Goal: Complete application form

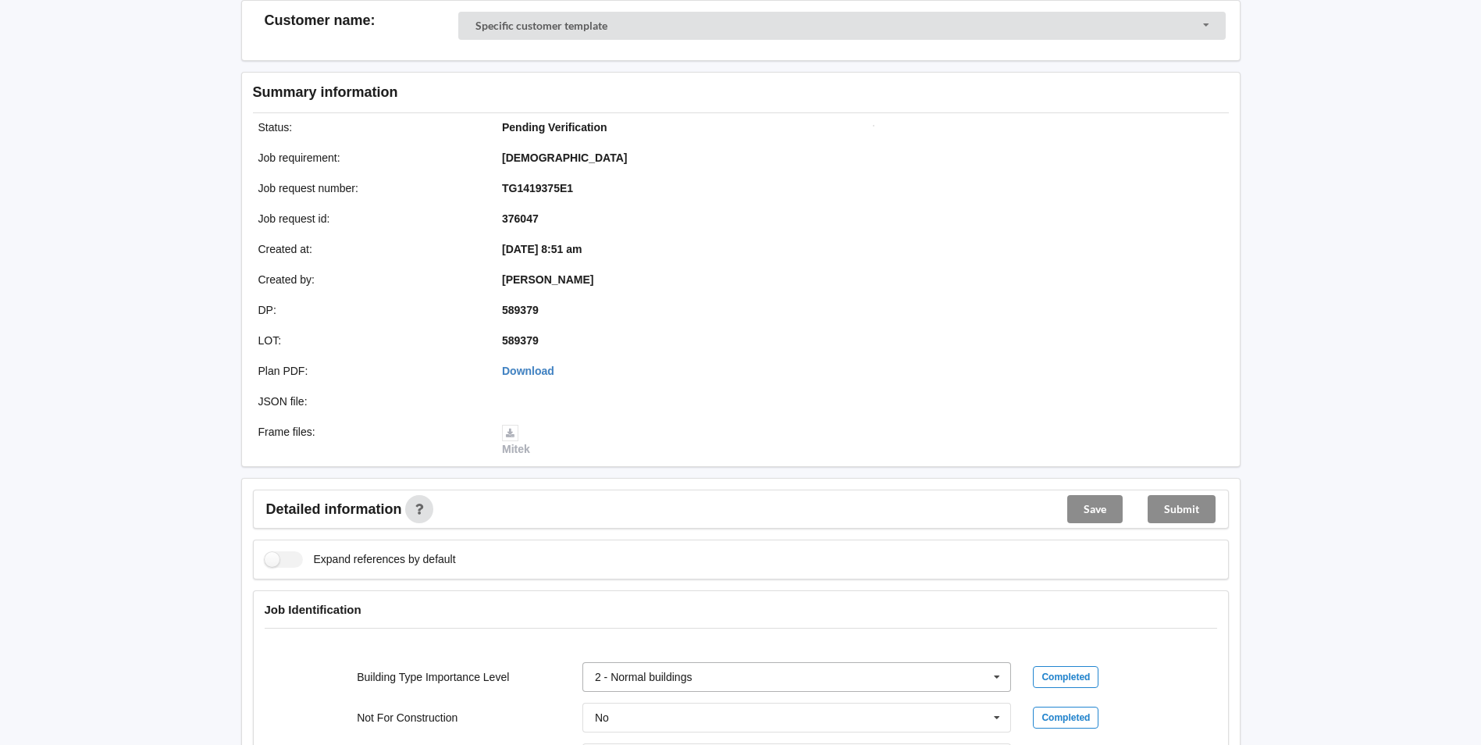
scroll to position [390, 0]
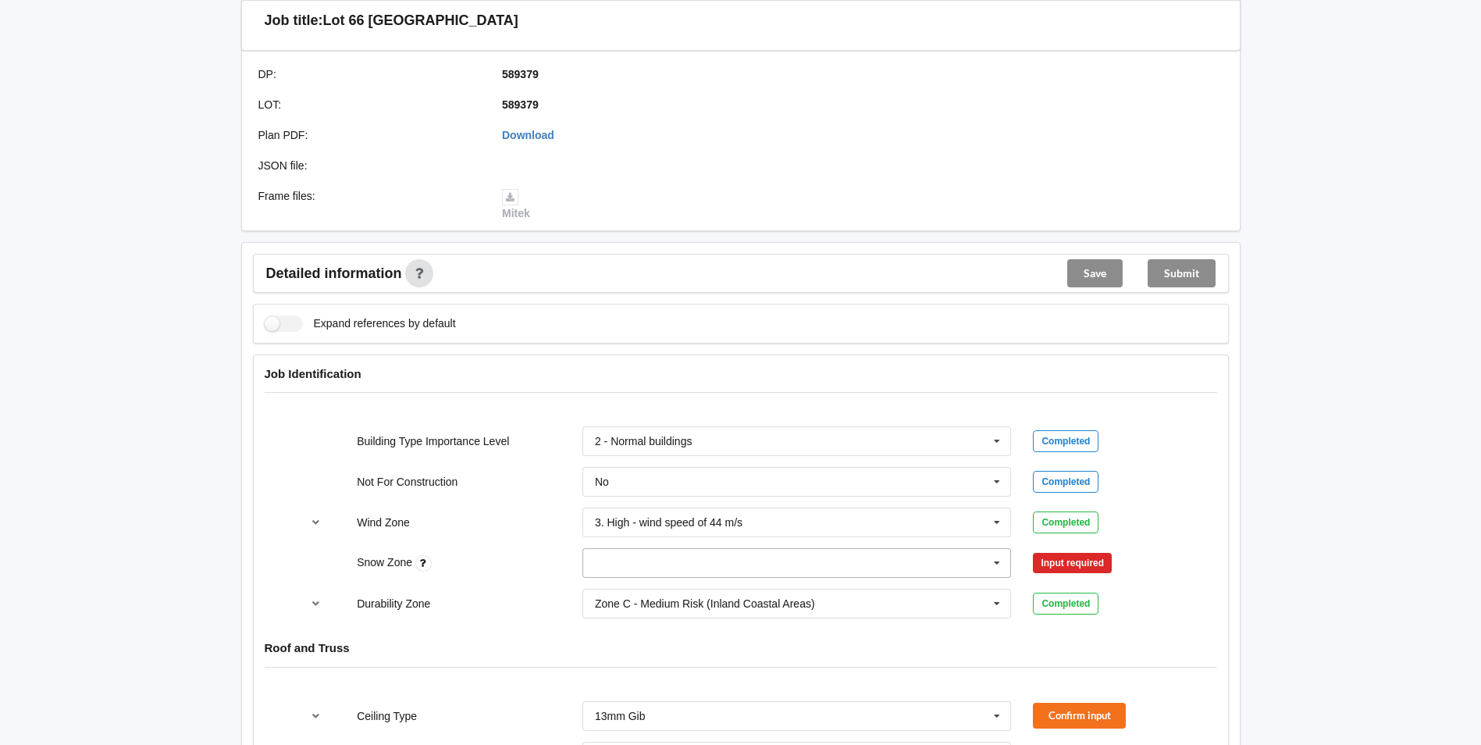
click at [647, 572] on input "text" at bounding box center [798, 563] width 428 height 28
drag, startPoint x: 632, startPoint y: 394, endPoint x: 670, endPoint y: 408, distance: 40.8
click at [637, 397] on div "N0" at bounding box center [797, 389] width 428 height 29
click at [1089, 561] on button "Confirm input" at bounding box center [1079, 563] width 93 height 26
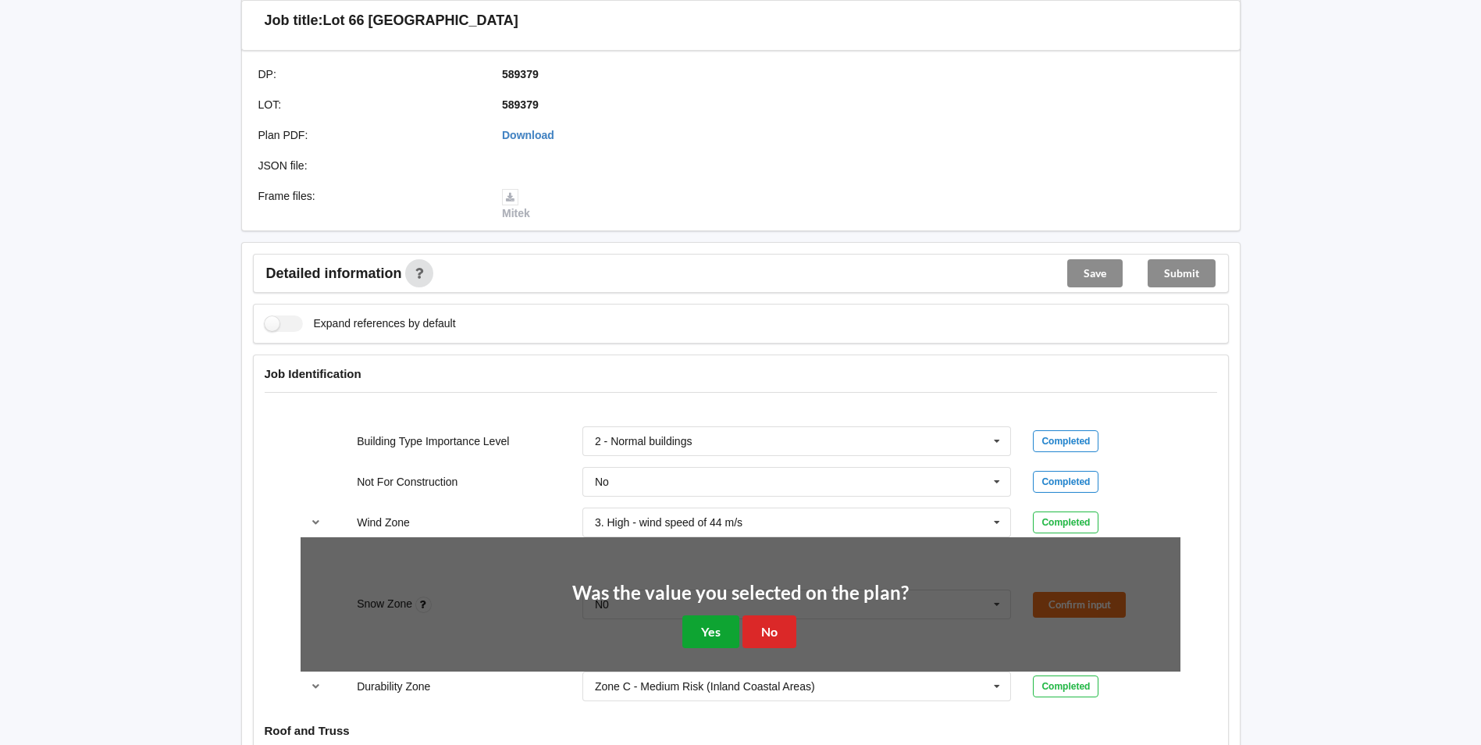
click at [714, 624] on button "Yes" at bounding box center [710, 631] width 57 height 32
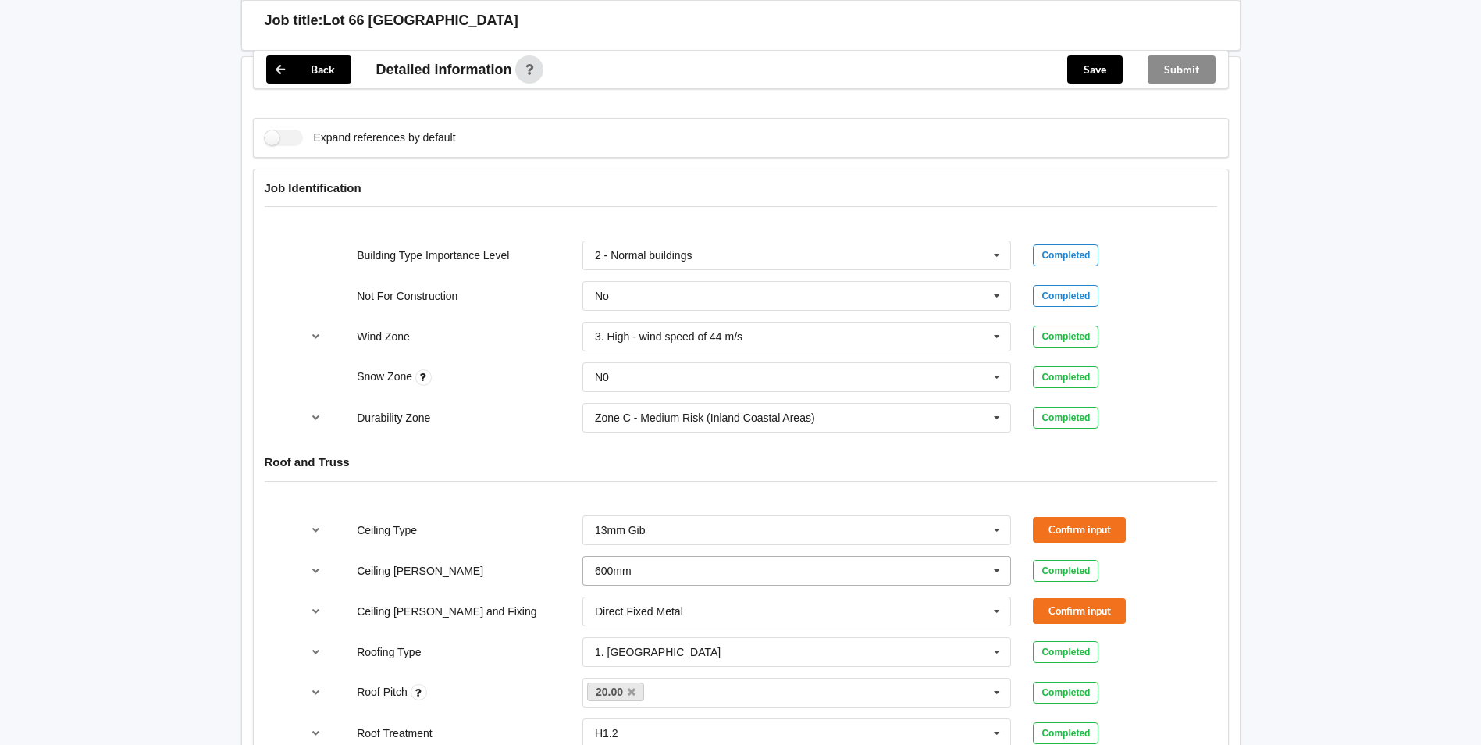
scroll to position [625, 0]
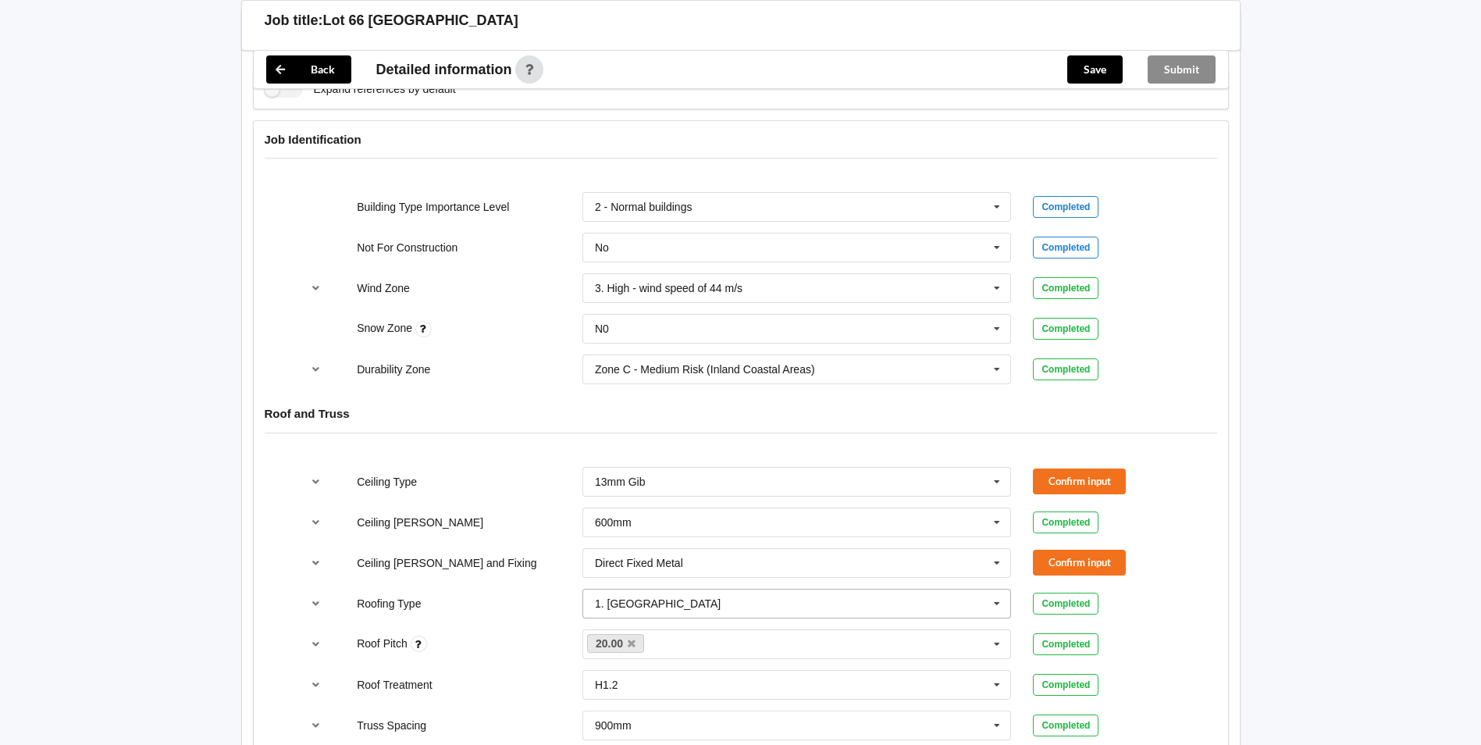
click at [698, 610] on input "text" at bounding box center [798, 603] width 428 height 28
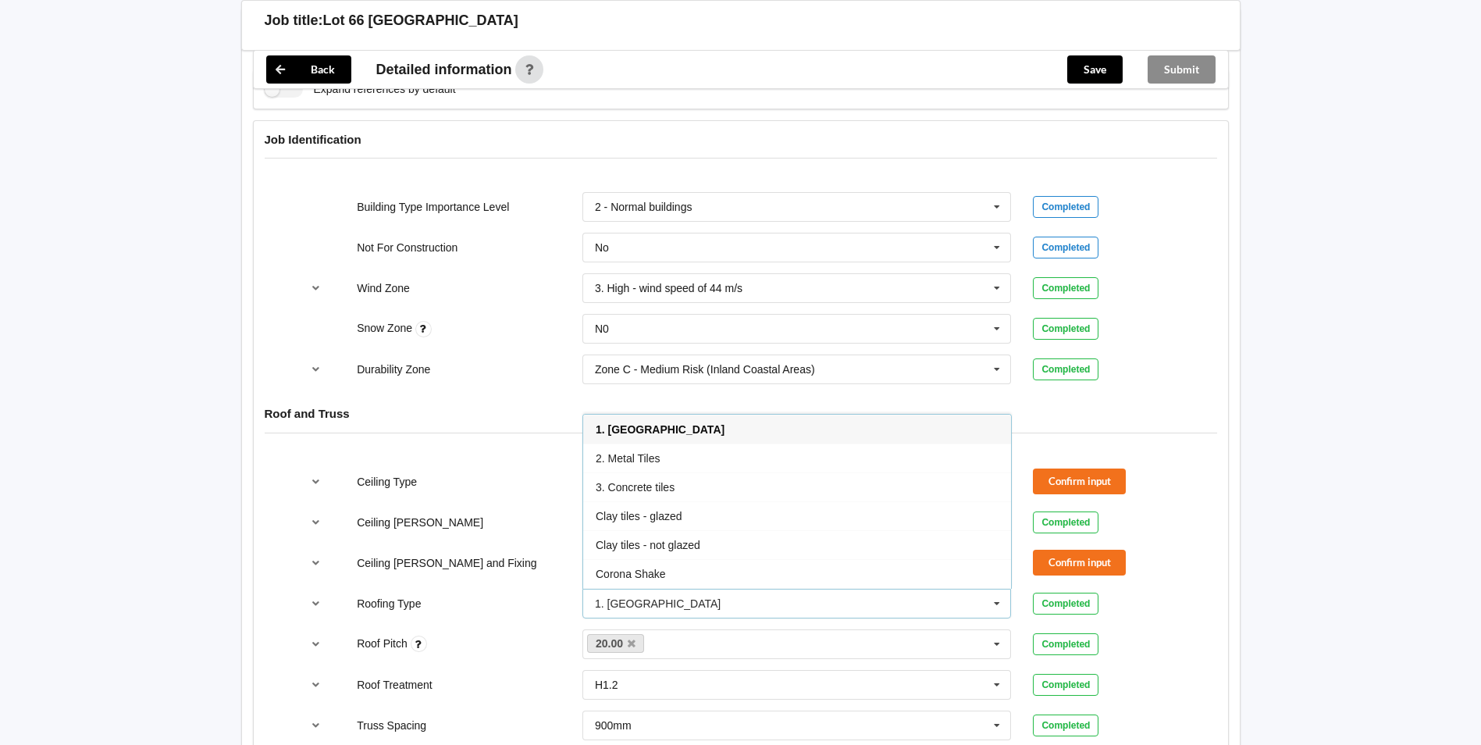
click at [539, 417] on h4 "Roof and Truss" at bounding box center [741, 413] width 952 height 15
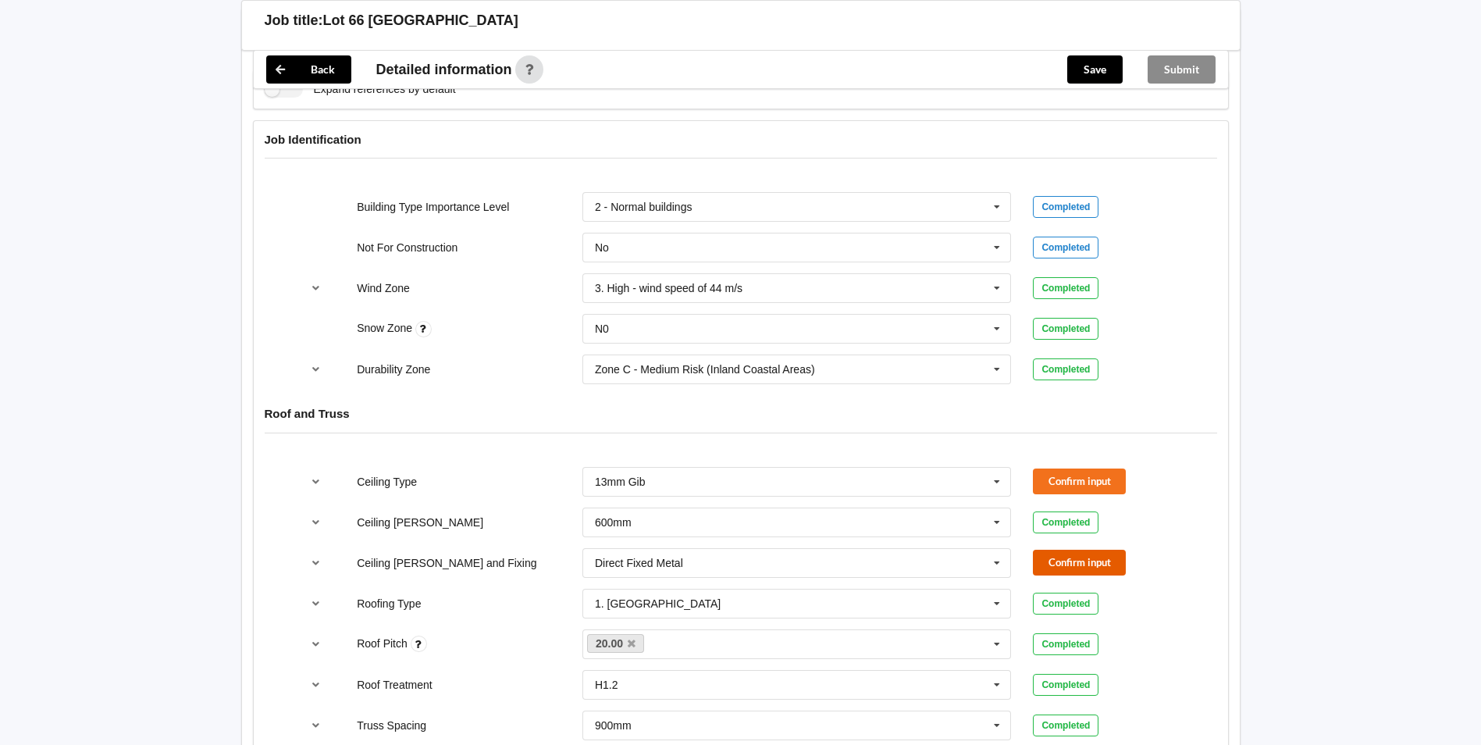
click at [1054, 564] on button "Confirm input" at bounding box center [1079, 563] width 93 height 26
click at [1059, 482] on button "Confirm input" at bounding box center [1079, 481] width 93 height 26
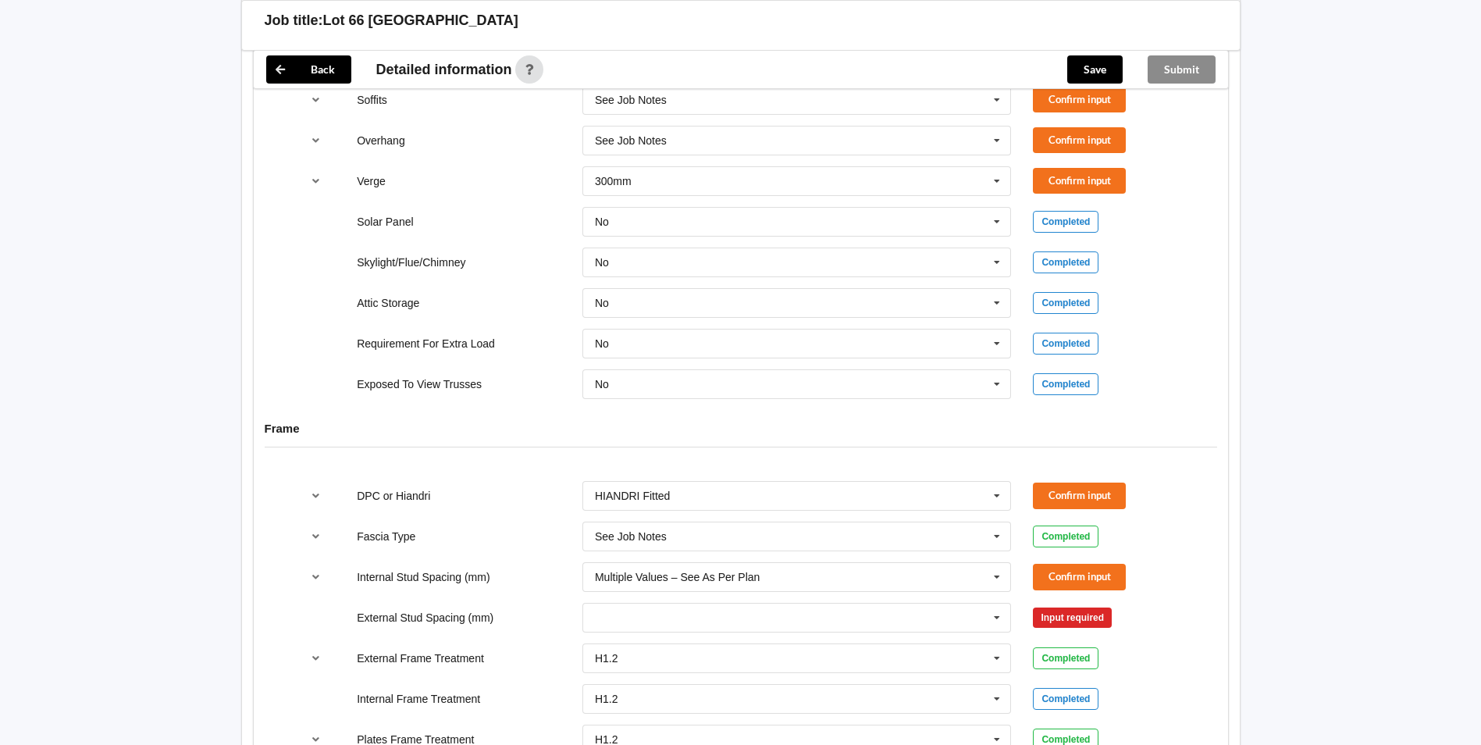
scroll to position [834, 0]
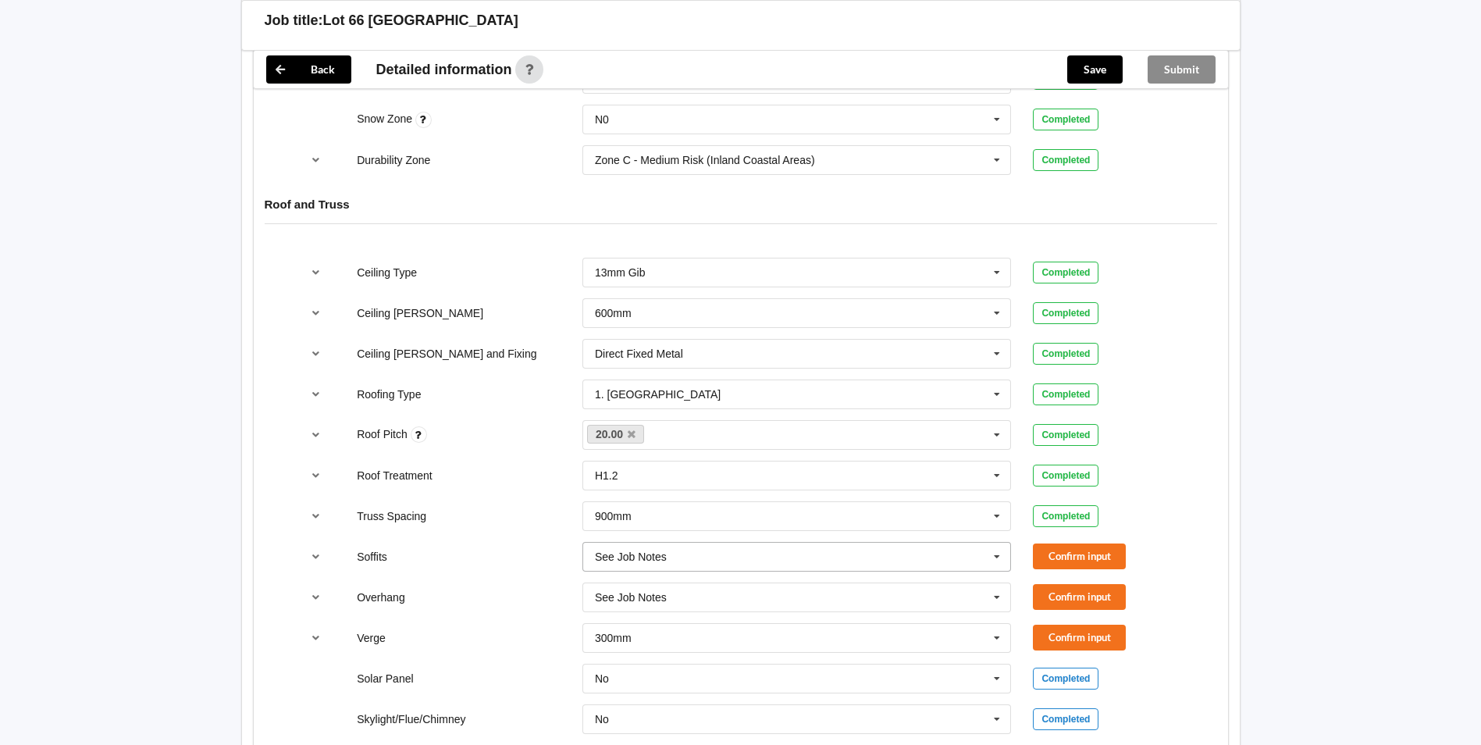
click at [676, 544] on input "text" at bounding box center [798, 557] width 428 height 28
click at [687, 556] on input "text" at bounding box center [798, 557] width 428 height 28
drag, startPoint x: 632, startPoint y: 376, endPoint x: 660, endPoint y: 526, distance: 152.5
click at [632, 378] on div "Multiple Values – See As Per Plan" at bounding box center [797, 383] width 428 height 29
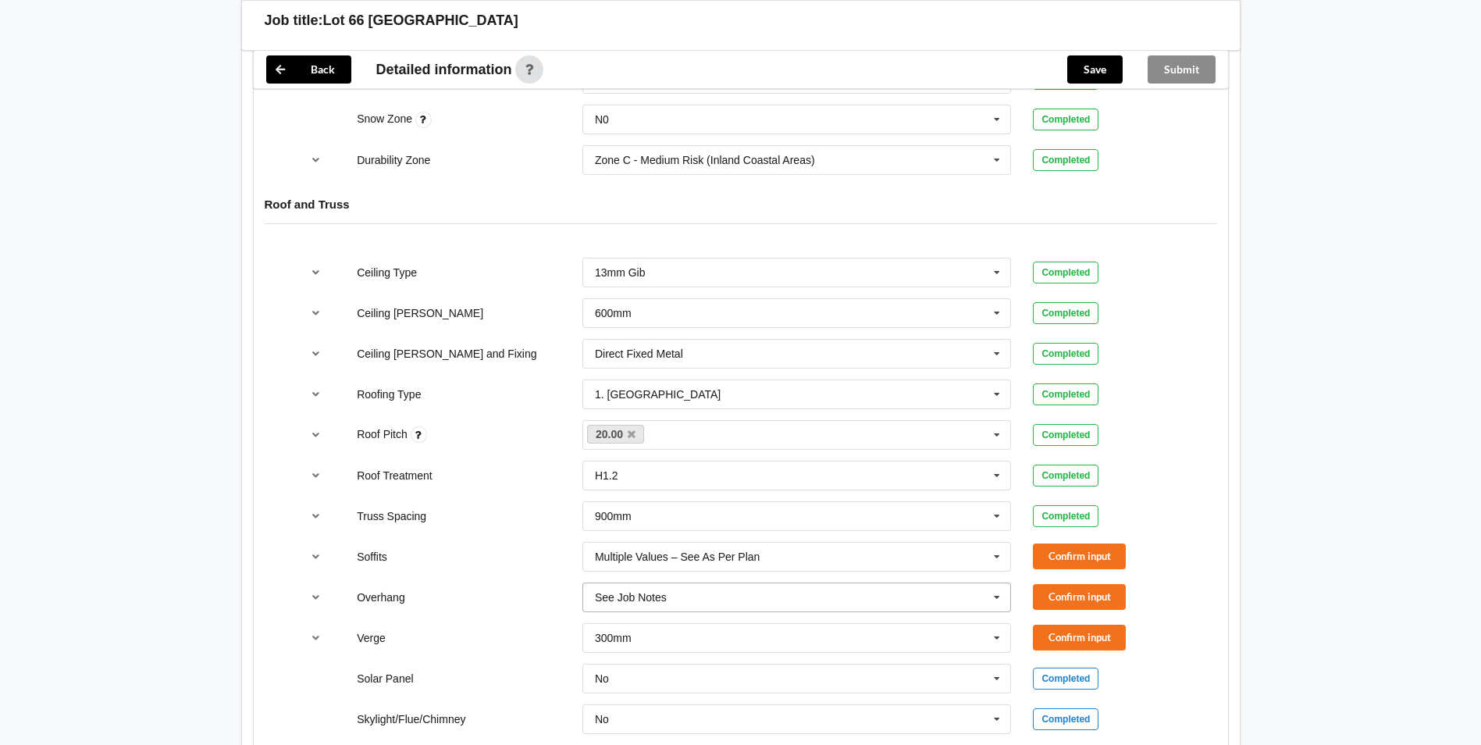
click at [671, 583] on input "text" at bounding box center [798, 597] width 428 height 28
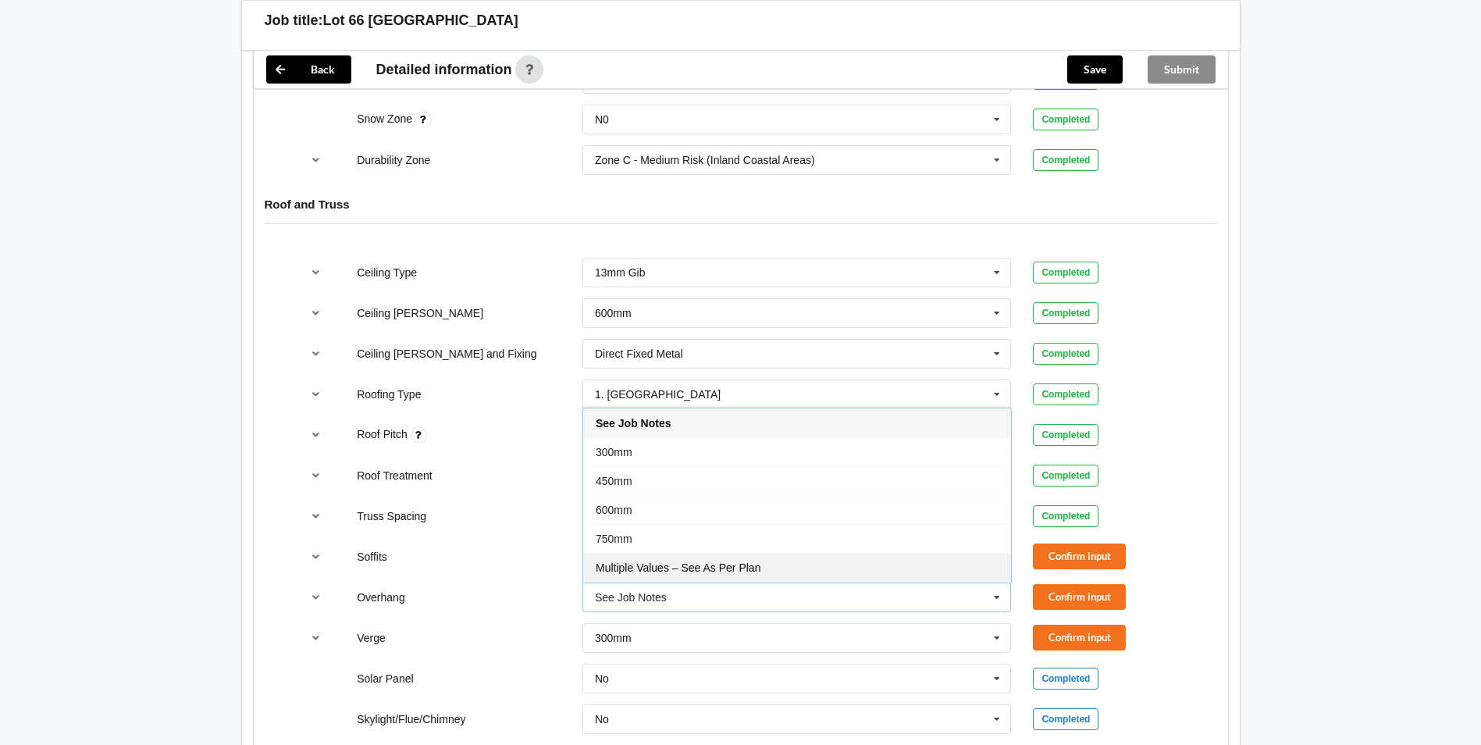
drag, startPoint x: 679, startPoint y: 571, endPoint x: 817, endPoint y: 587, distance: 139.1
click at [680, 571] on span "Multiple Values – See As Per Plan" at bounding box center [678, 567] width 165 height 12
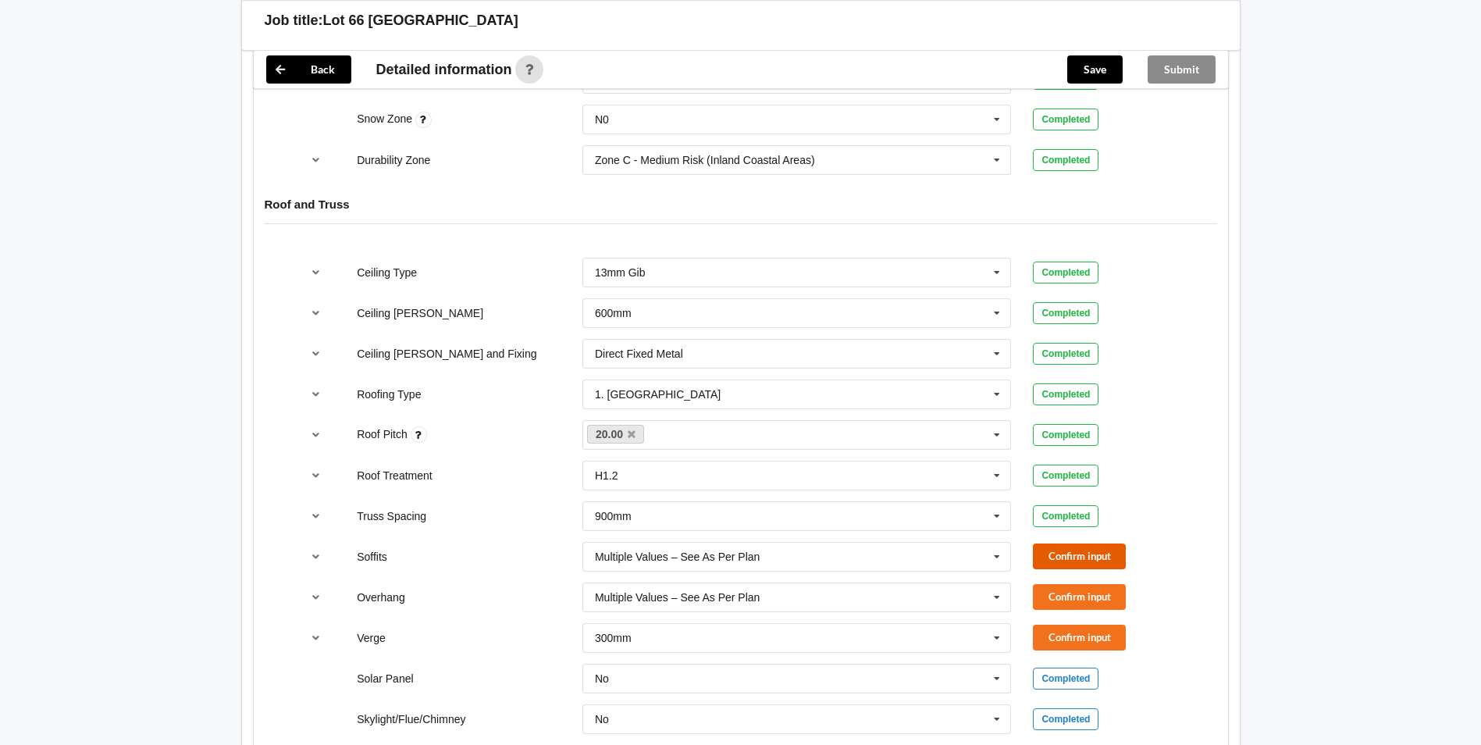
click at [1050, 557] on button "Confirm input" at bounding box center [1079, 556] width 93 height 26
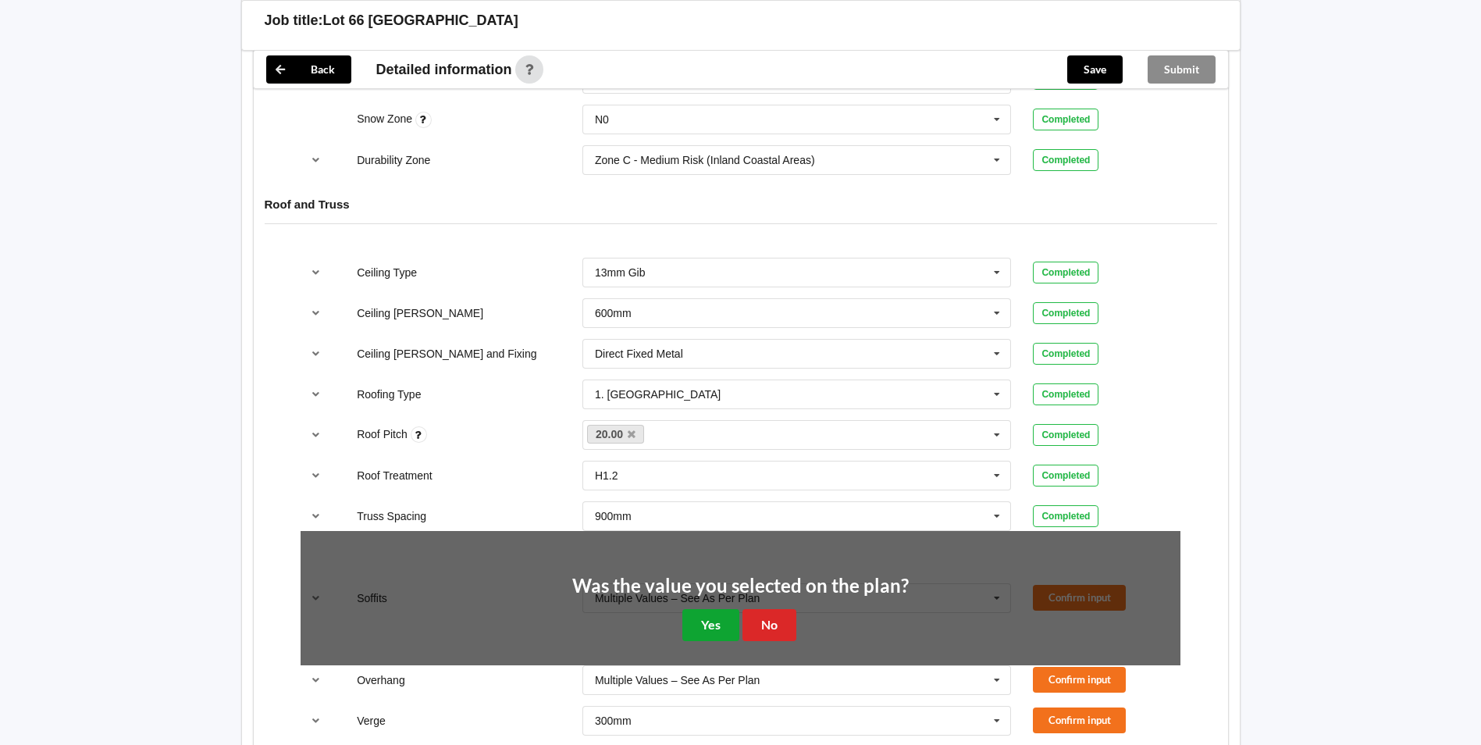
drag, startPoint x: 694, startPoint y: 623, endPoint x: 727, endPoint y: 616, distance: 33.5
click at [696, 621] on button "Yes" at bounding box center [710, 625] width 57 height 32
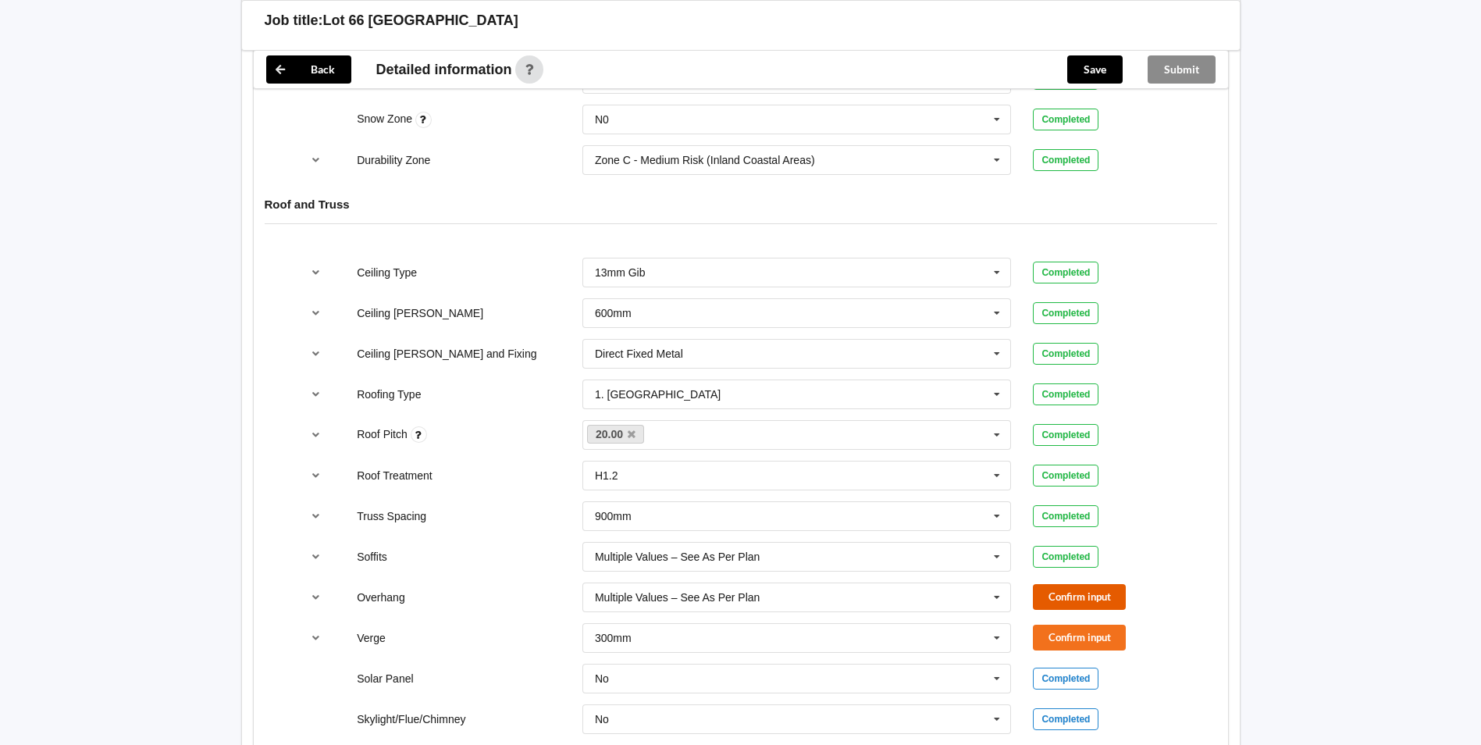
click at [1044, 584] on button "Confirm input" at bounding box center [1079, 597] width 93 height 26
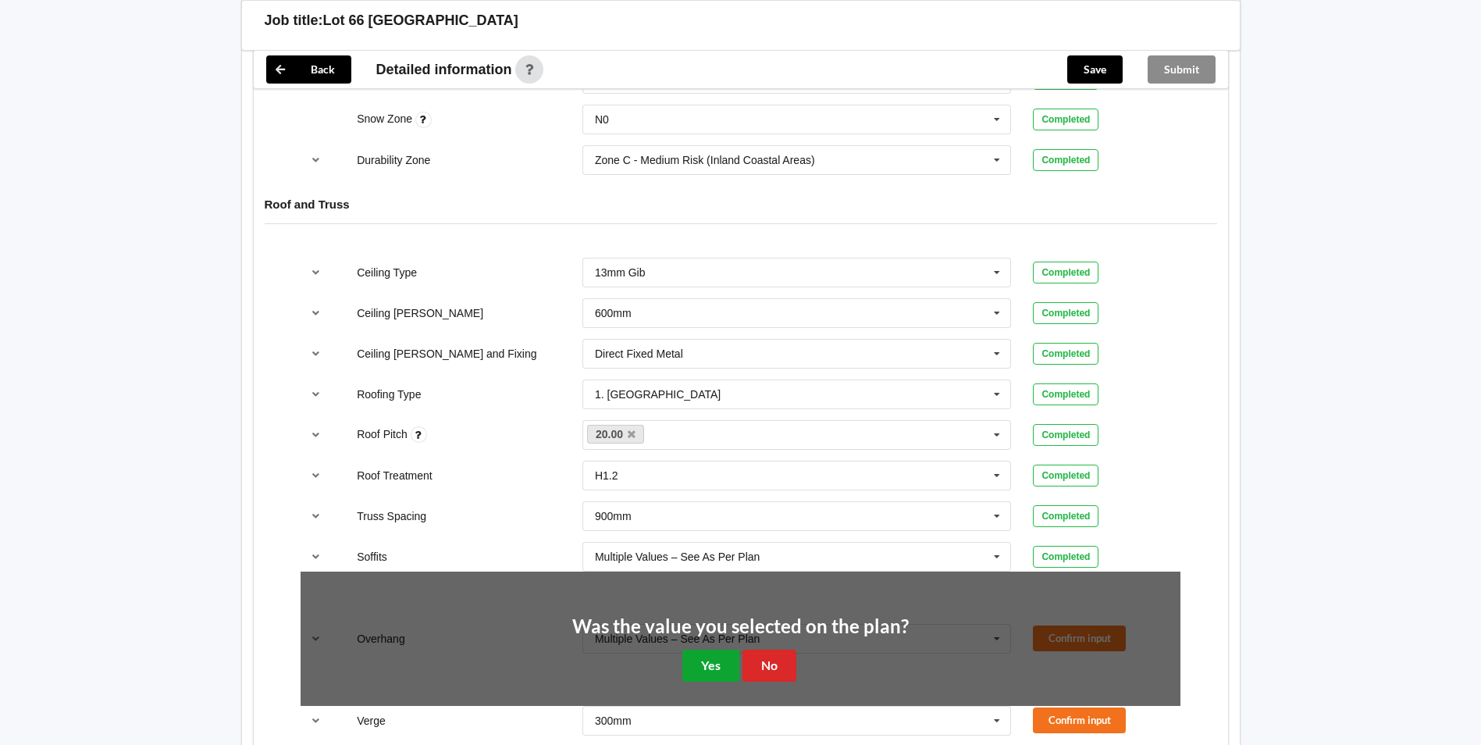
drag, startPoint x: 704, startPoint y: 664, endPoint x: 706, endPoint y: 652, distance: 12.7
click at [705, 663] on button "Yes" at bounding box center [710, 665] width 57 height 32
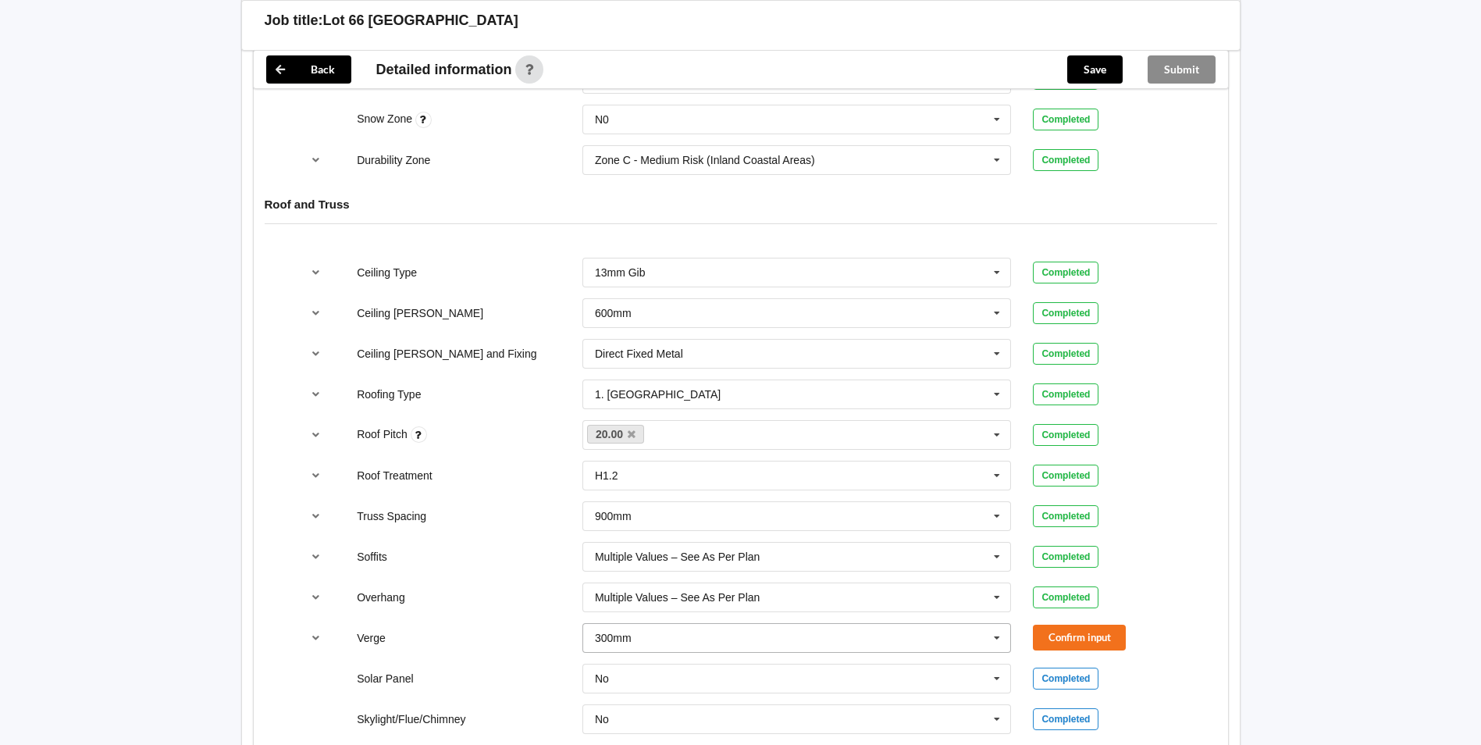
click at [649, 636] on input "text" at bounding box center [798, 638] width 428 height 28
click at [641, 574] on span "Multiple Values – See As Per Plan" at bounding box center [678, 579] width 165 height 12
click at [1057, 640] on button "Confirm input" at bounding box center [1079, 638] width 93 height 26
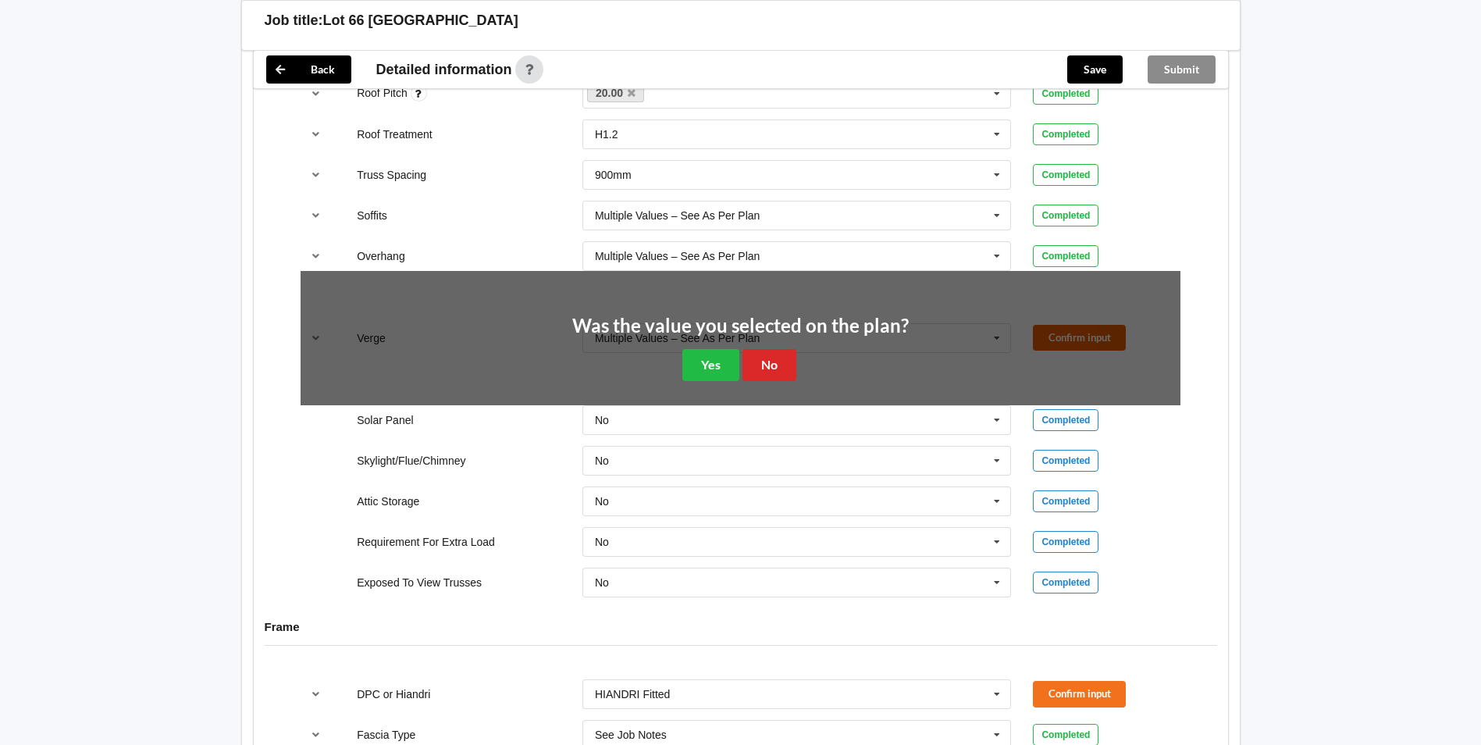
scroll to position [1224, 0]
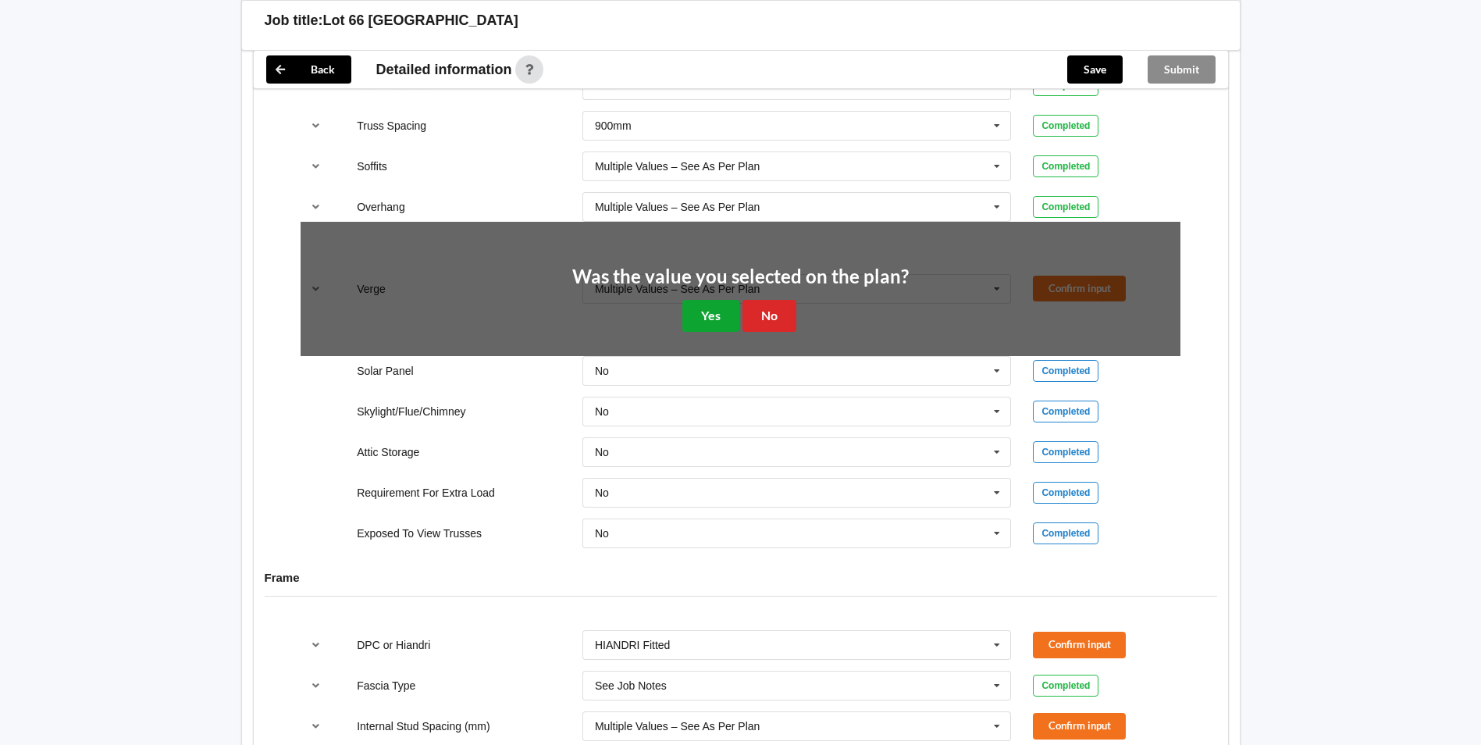
click at [710, 330] on button "Yes" at bounding box center [710, 316] width 57 height 32
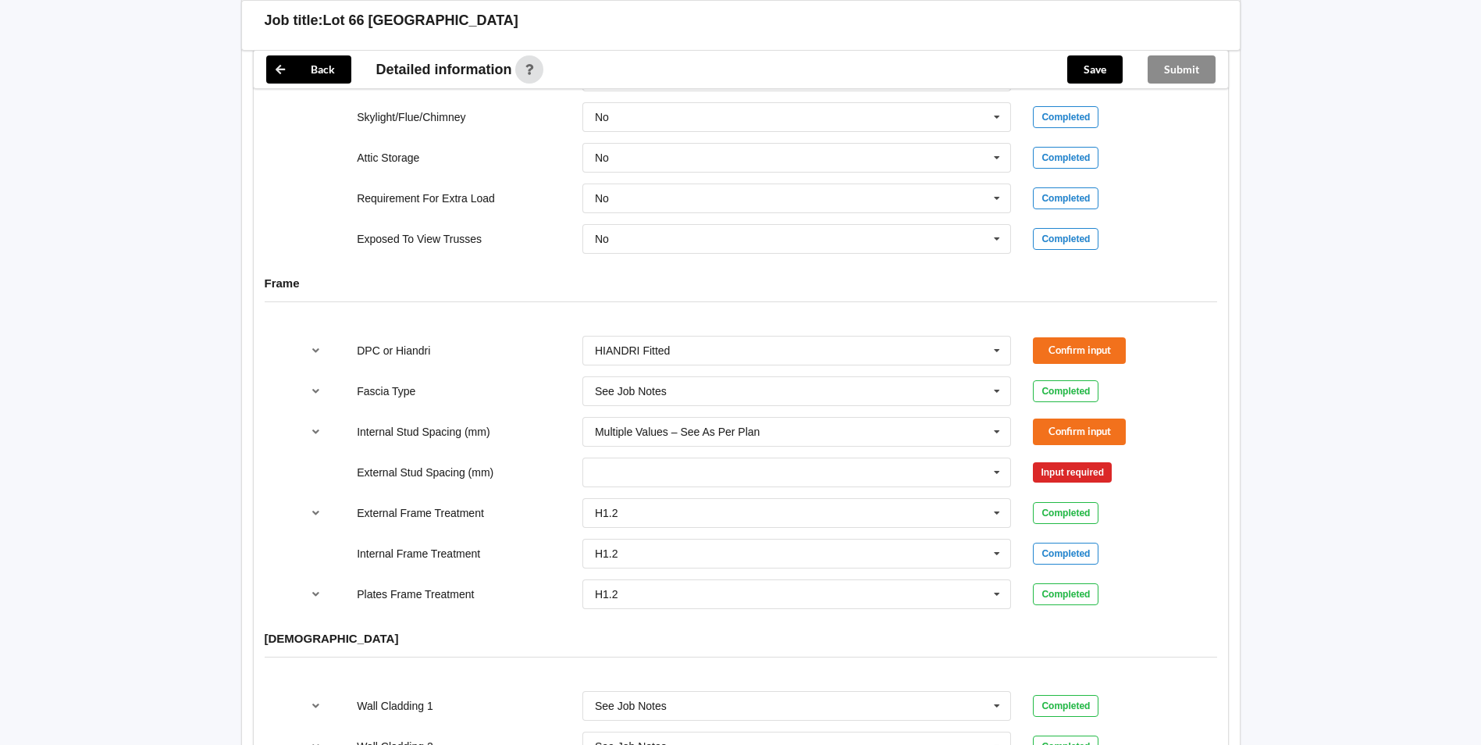
scroll to position [1458, 0]
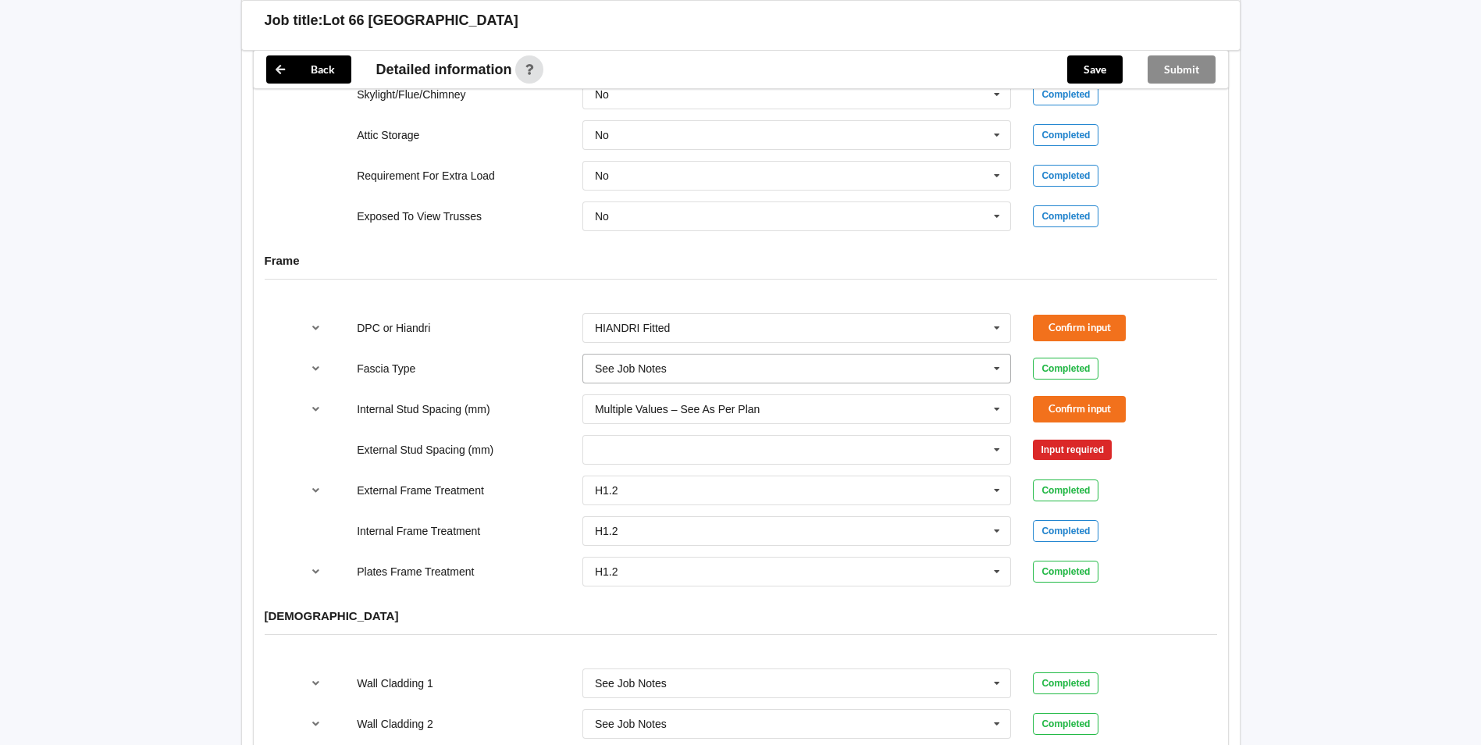
click at [753, 371] on input "text" at bounding box center [798, 368] width 428 height 28
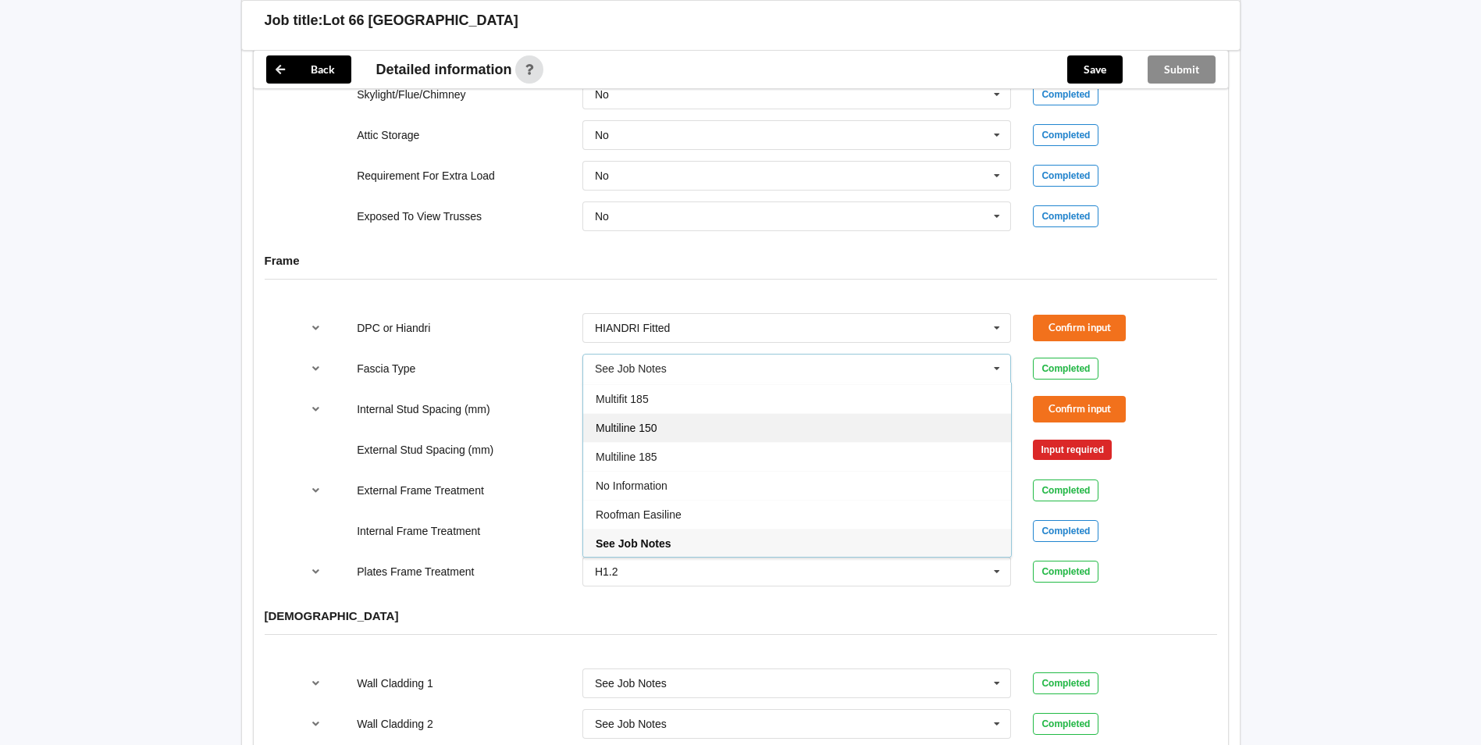
click at [753, 436] on div "Multiline 150" at bounding box center [797, 427] width 428 height 29
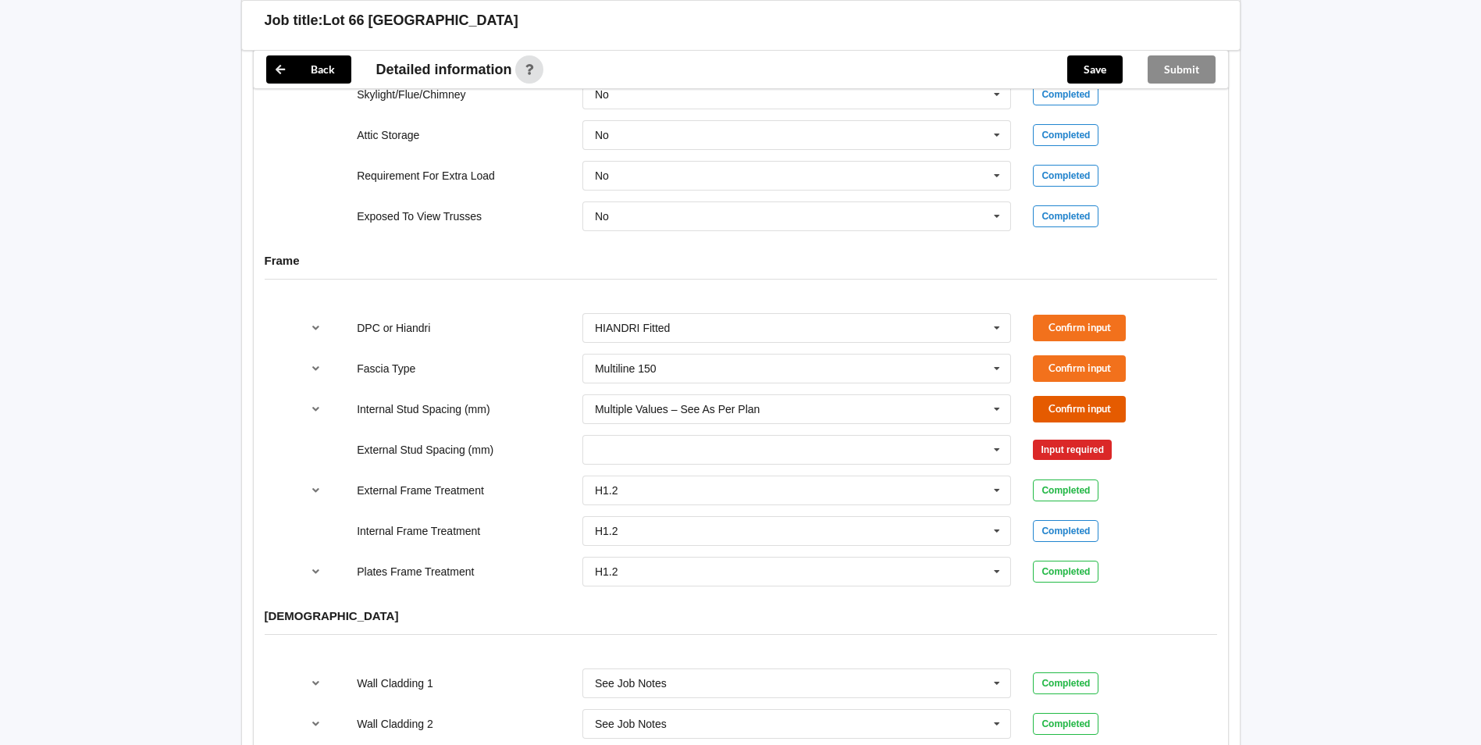
click at [1037, 407] on button "Confirm input" at bounding box center [1079, 409] width 93 height 26
click at [1053, 358] on button "Confirm input" at bounding box center [1079, 368] width 93 height 26
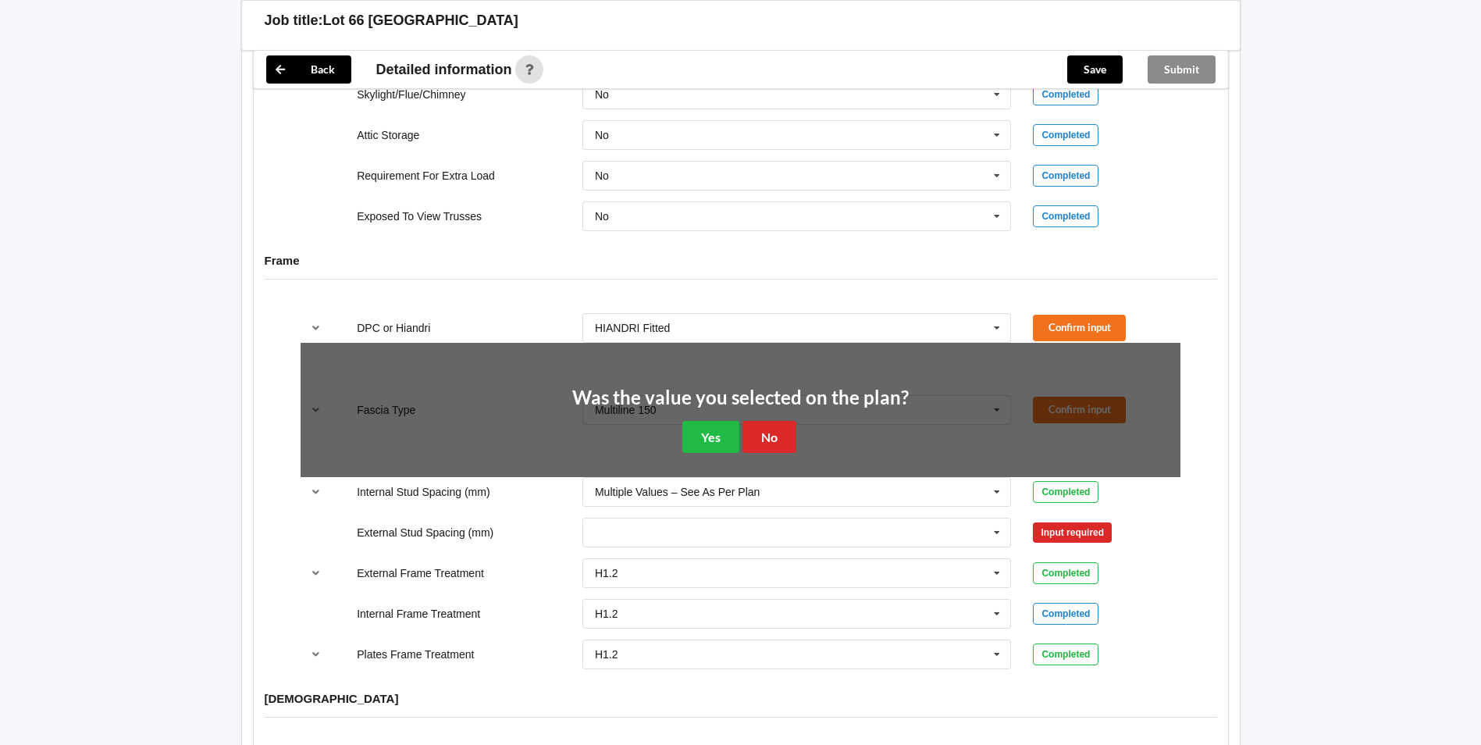
click at [681, 438] on div "Was the value you selected on the plan? Yes No" at bounding box center [740, 421] width 336 height 65
click at [721, 442] on button "Yes" at bounding box center [710, 437] width 57 height 32
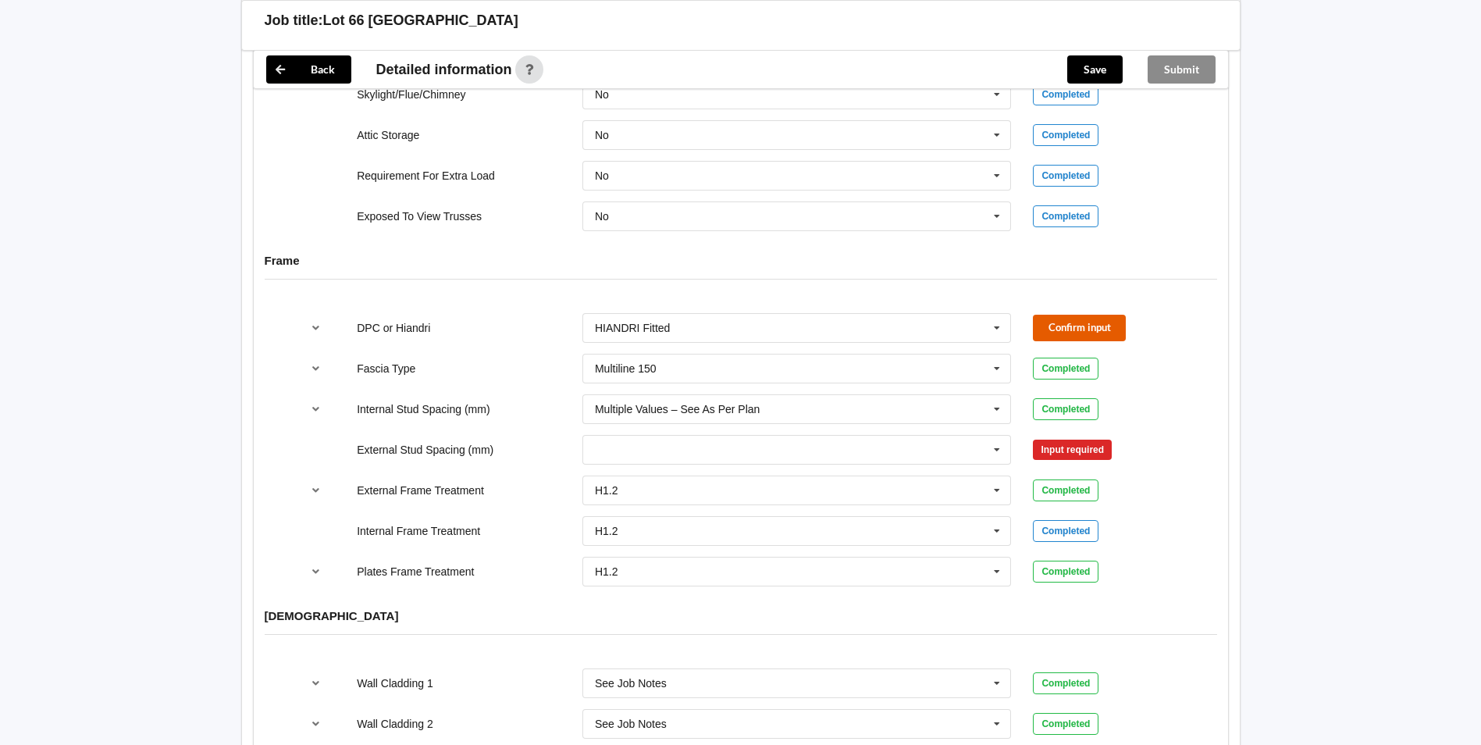
click at [1061, 327] on button "Confirm input" at bounding box center [1079, 328] width 93 height 26
click at [710, 443] on input "text" at bounding box center [798, 450] width 428 height 28
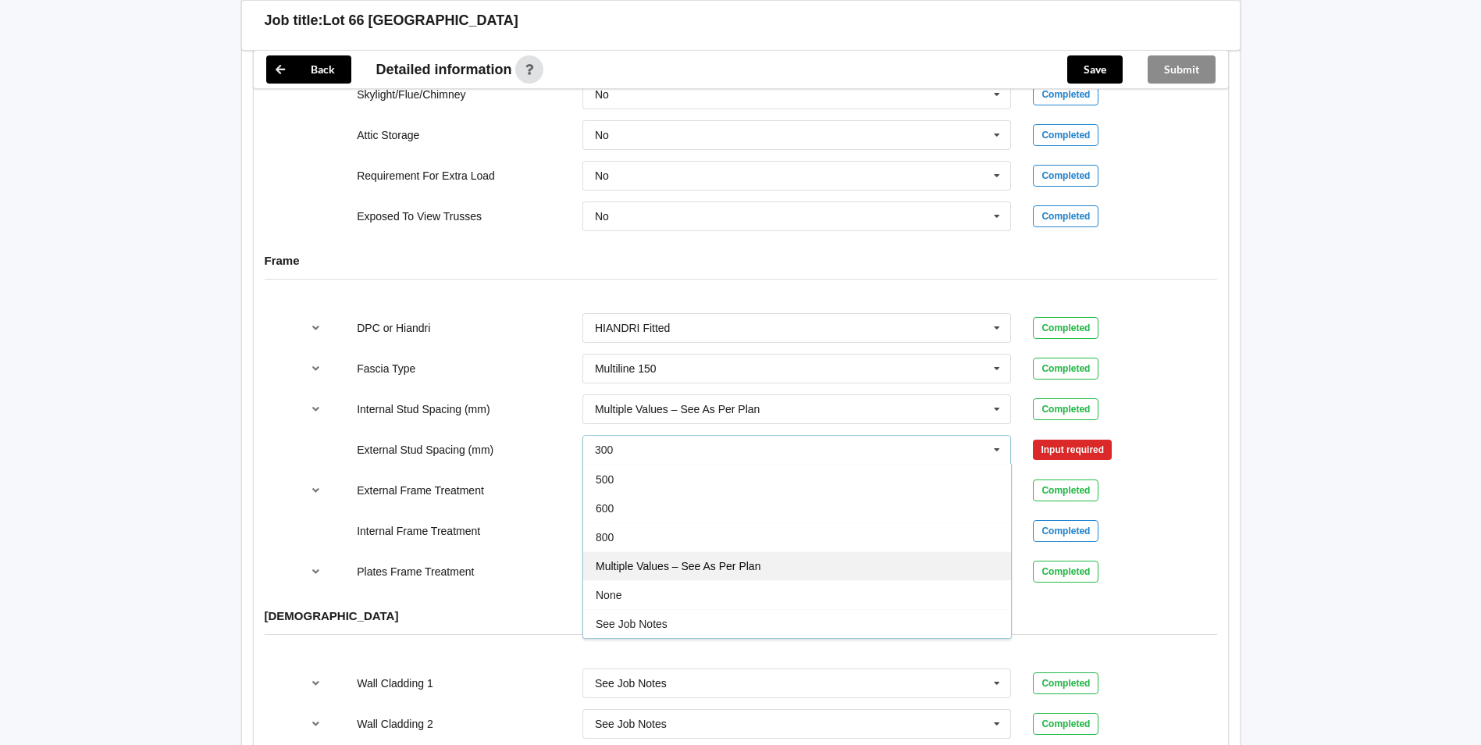
click at [710, 562] on span "Multiple Values – See As Per Plan" at bounding box center [678, 566] width 165 height 12
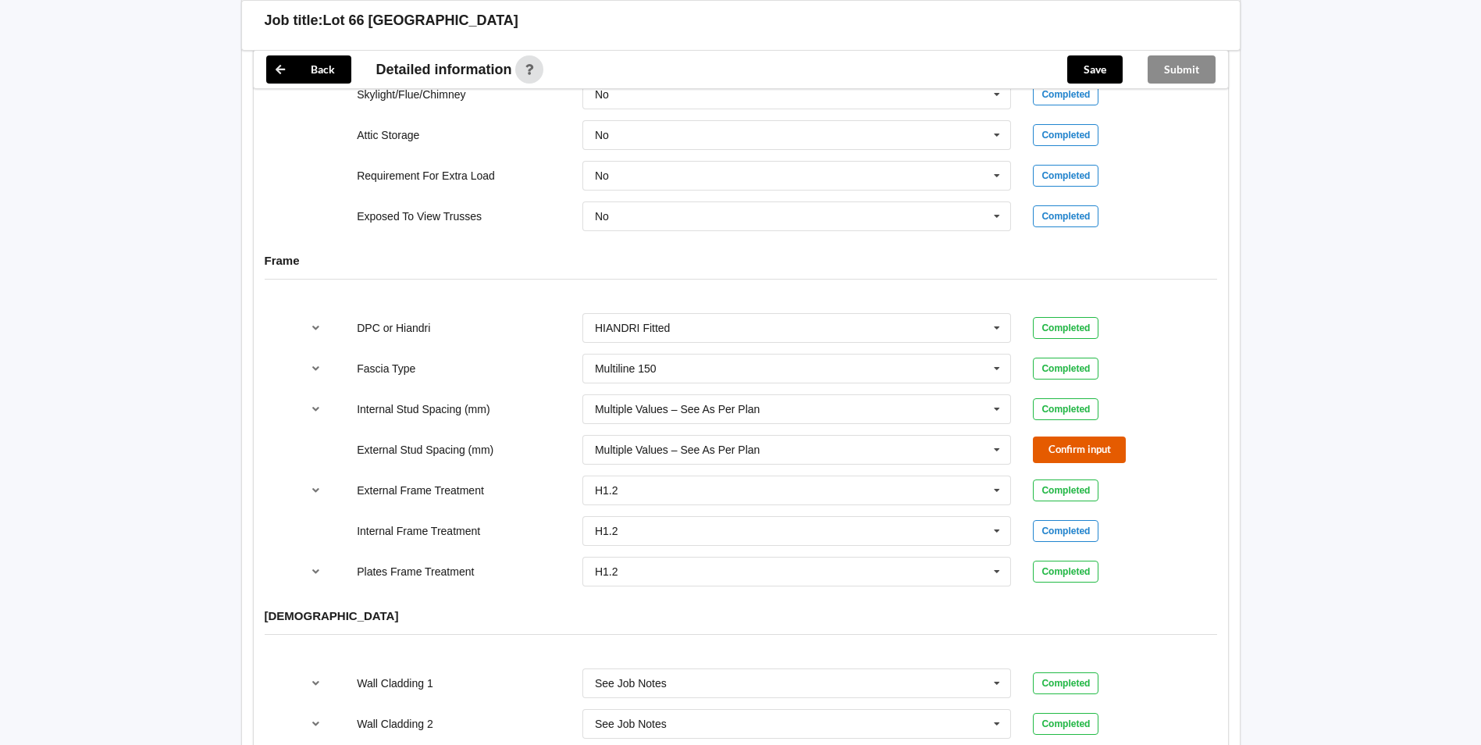
click at [1037, 455] on button "Confirm input" at bounding box center [1079, 449] width 93 height 26
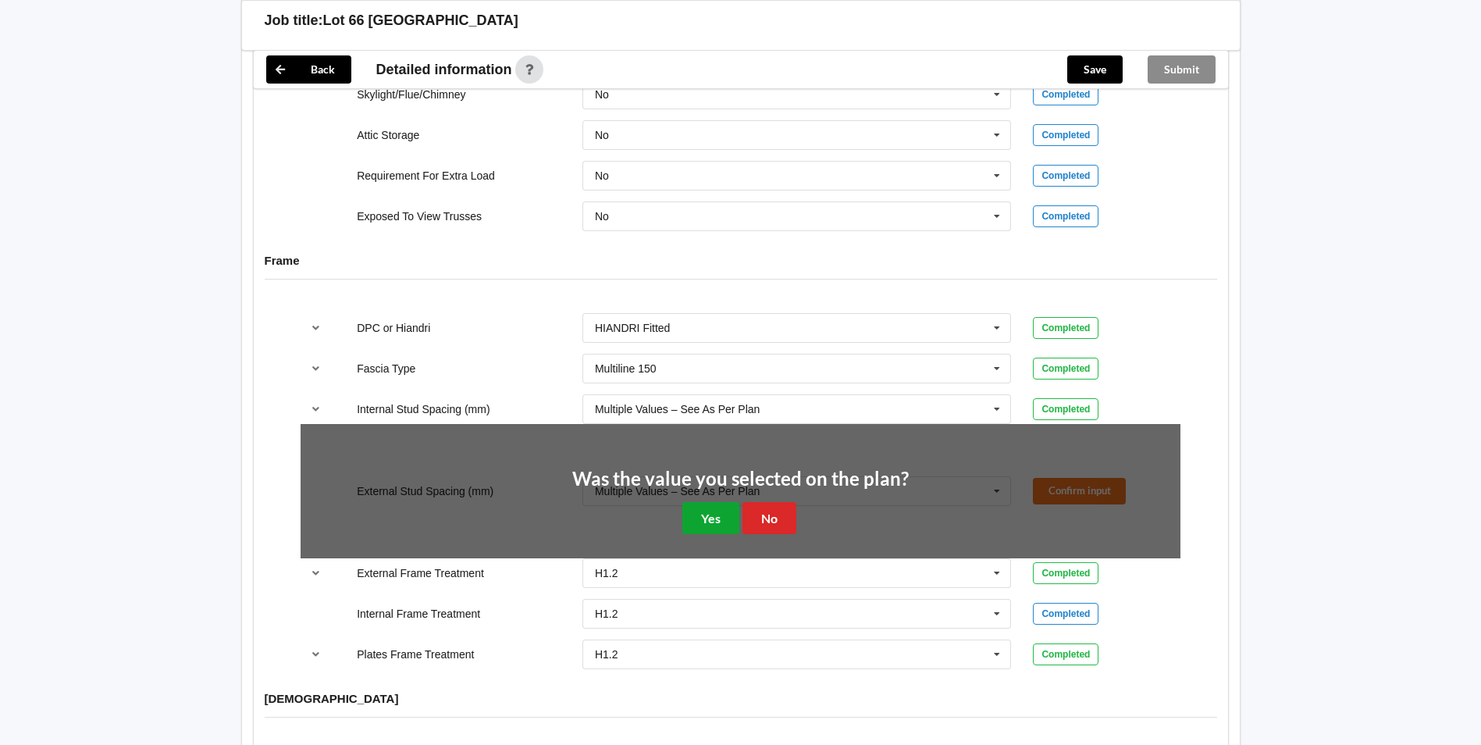
click at [697, 521] on button "Yes" at bounding box center [710, 518] width 57 height 32
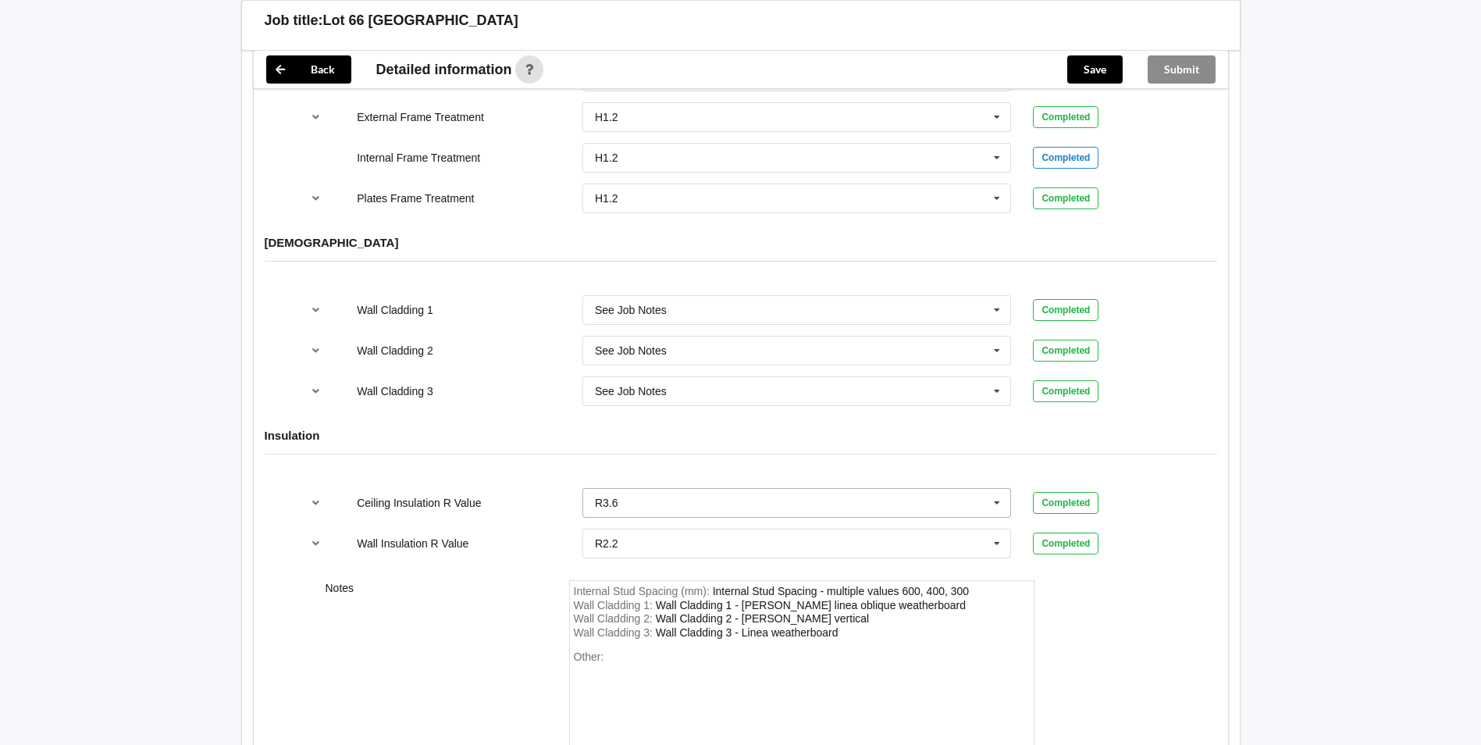
scroll to position [1849, 0]
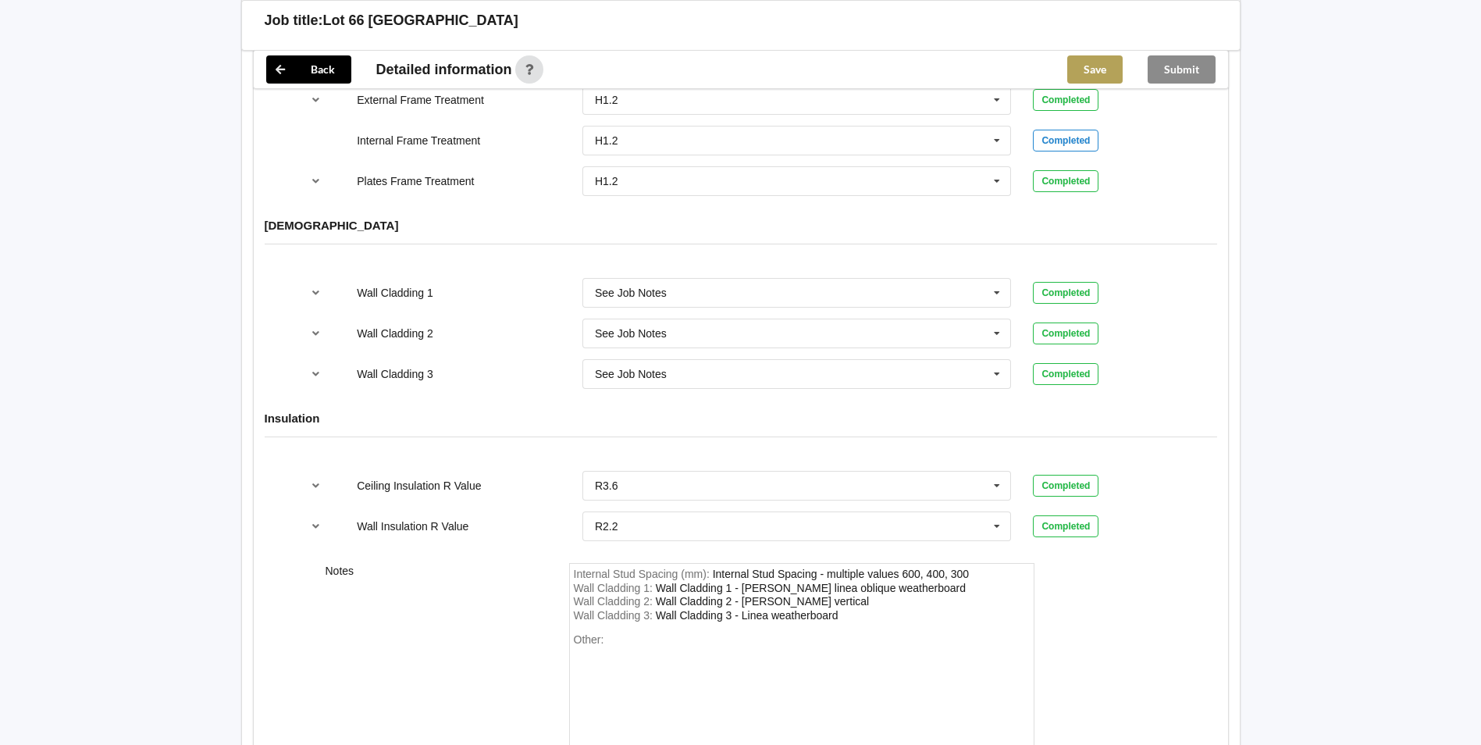
click at [1091, 59] on button "Save" at bounding box center [1094, 69] width 55 height 28
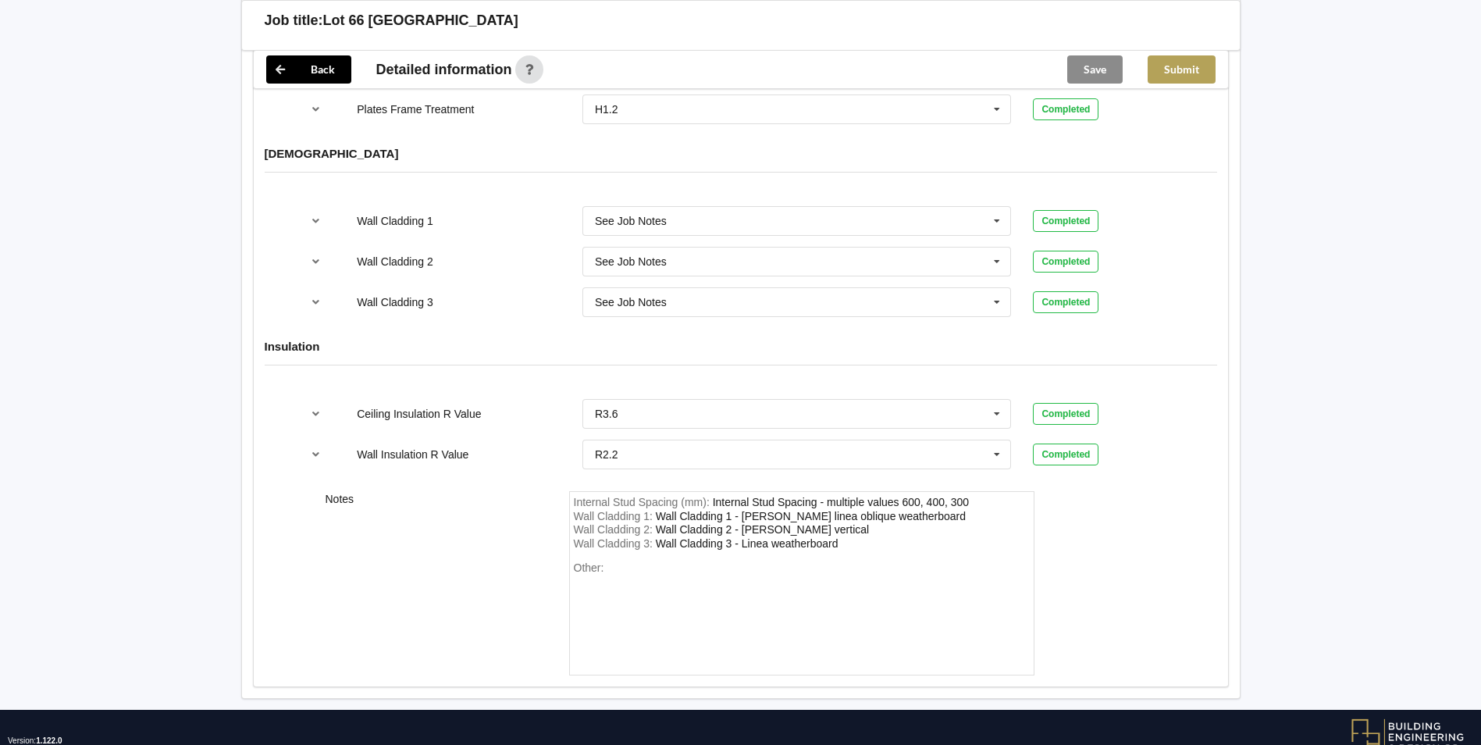
click at [1215, 56] on div "Submit" at bounding box center [1181, 69] width 93 height 37
click at [1198, 65] on button "Submit" at bounding box center [1182, 69] width 68 height 28
click at [290, 66] on icon at bounding box center [280, 69] width 28 height 28
click at [303, 69] on button "Back" at bounding box center [308, 69] width 85 height 28
click at [279, 64] on icon at bounding box center [280, 69] width 28 height 28
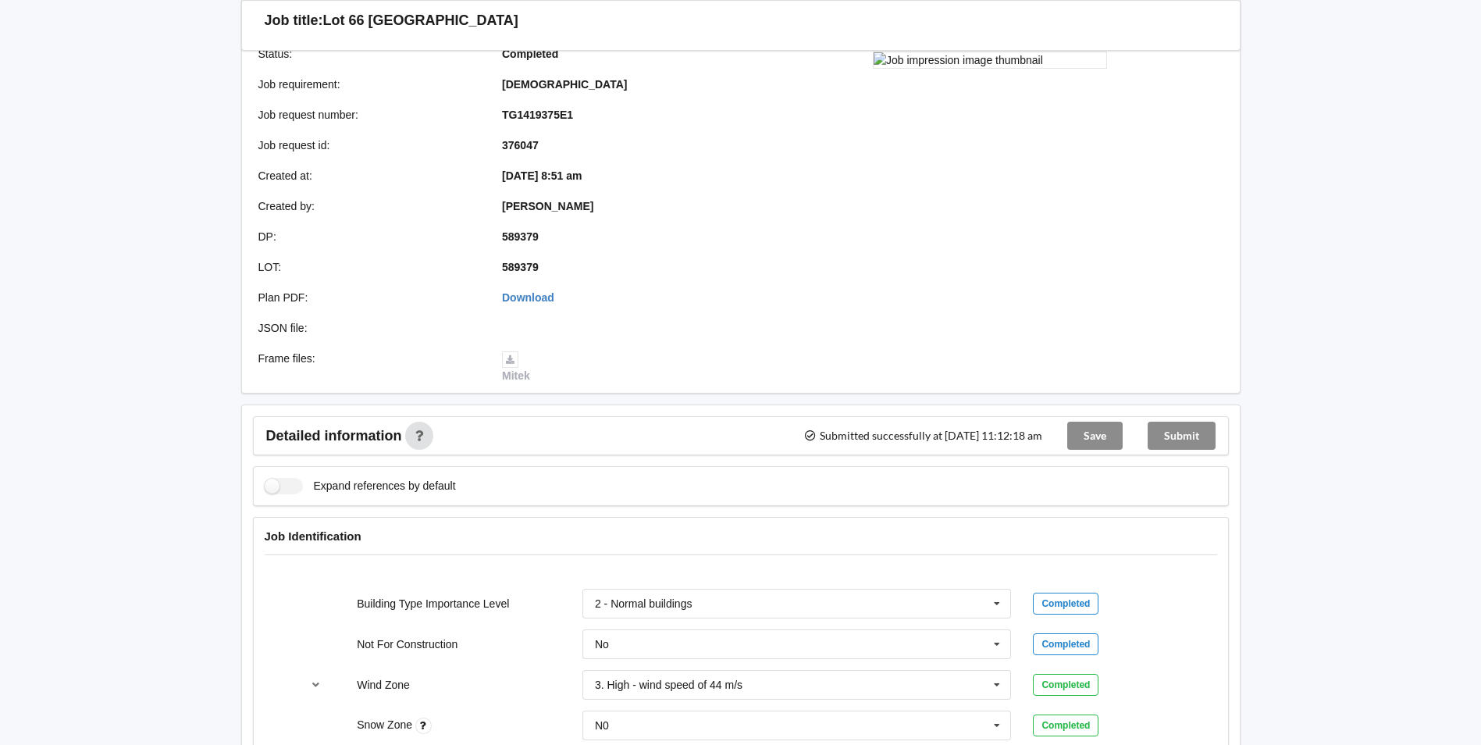
scroll to position [0, 0]
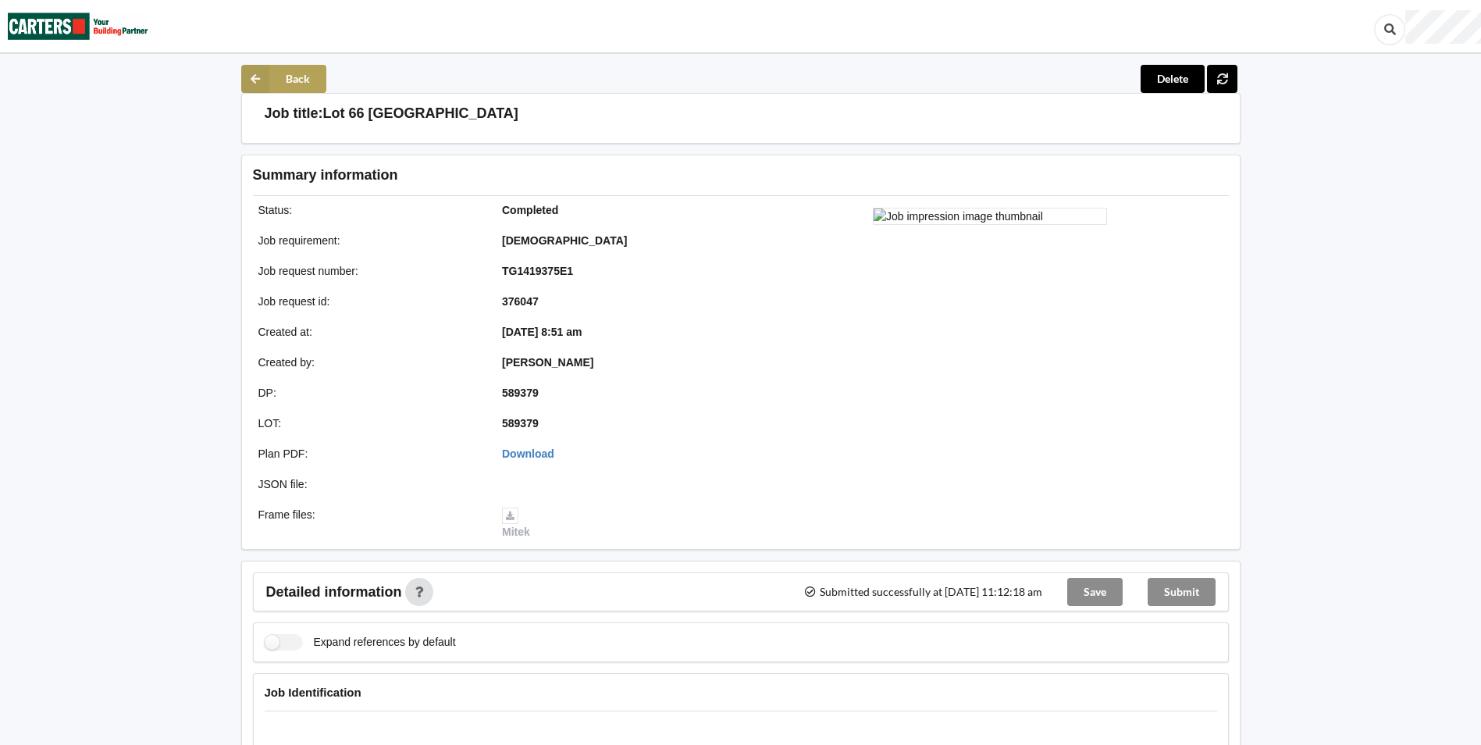
click at [275, 71] on button "Back" at bounding box center [283, 79] width 85 height 28
click at [66, 12] on img at bounding box center [78, 26] width 141 height 51
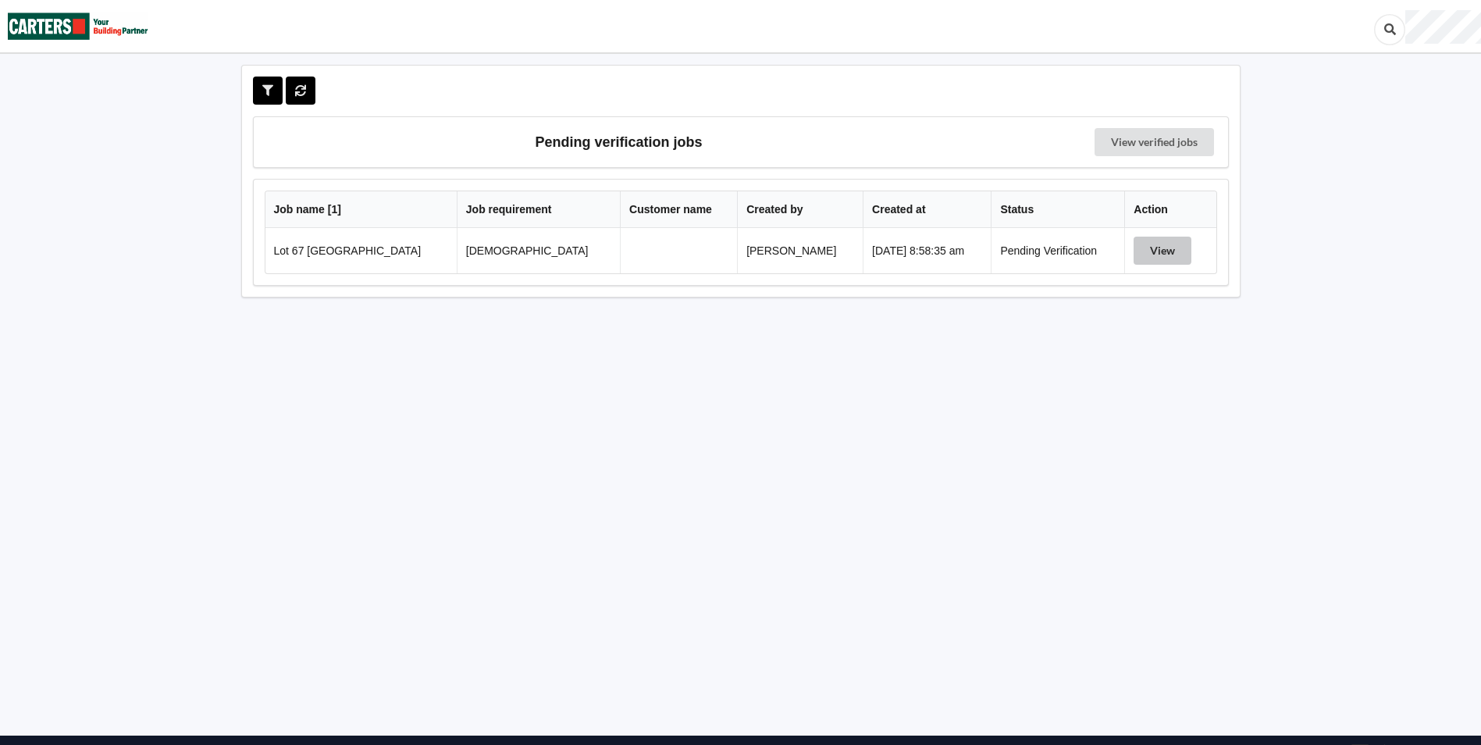
drag, startPoint x: 1138, startPoint y: 233, endPoint x: 1145, endPoint y: 241, distance: 10.5
click at [1141, 237] on td "View" at bounding box center [1169, 250] width 91 height 45
click at [1152, 247] on button "View" at bounding box center [1162, 251] width 58 height 28
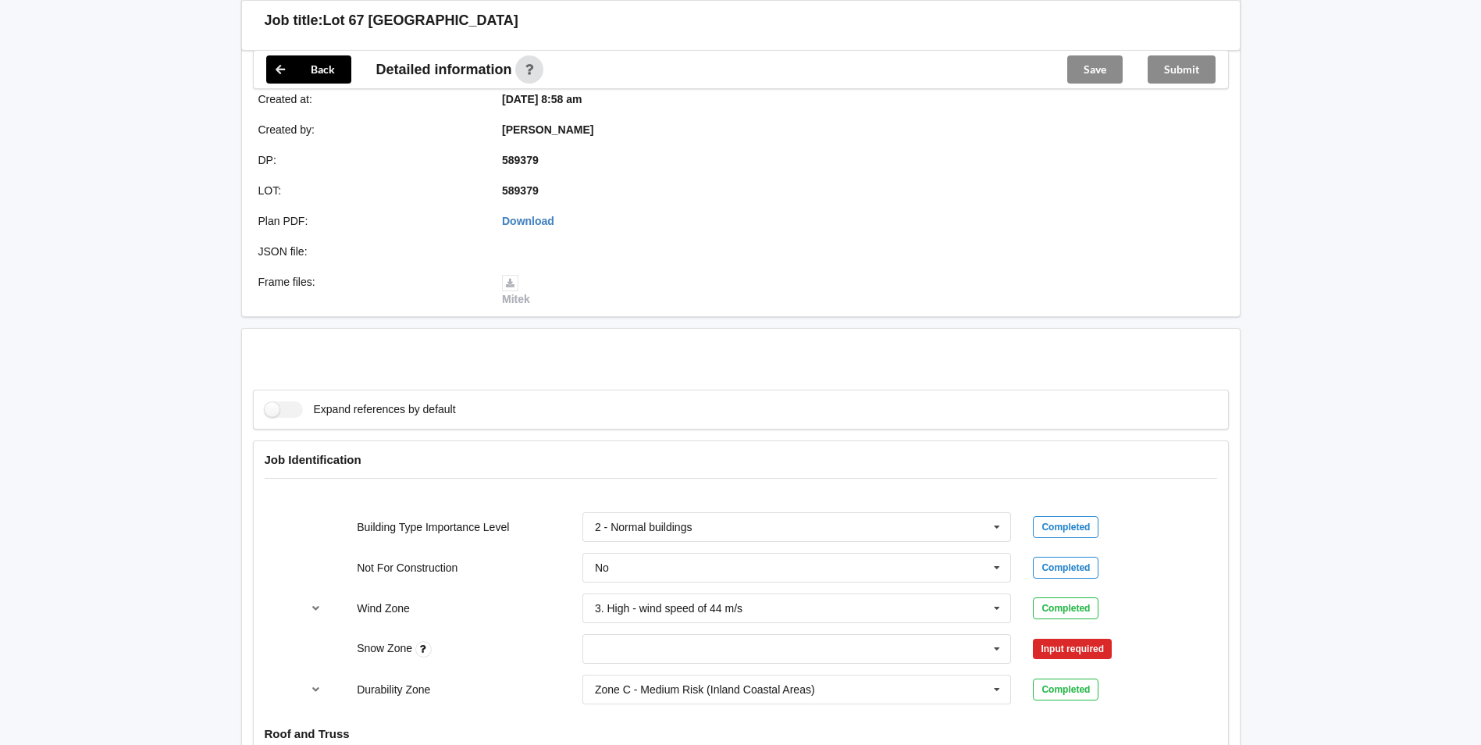
scroll to position [703, 0]
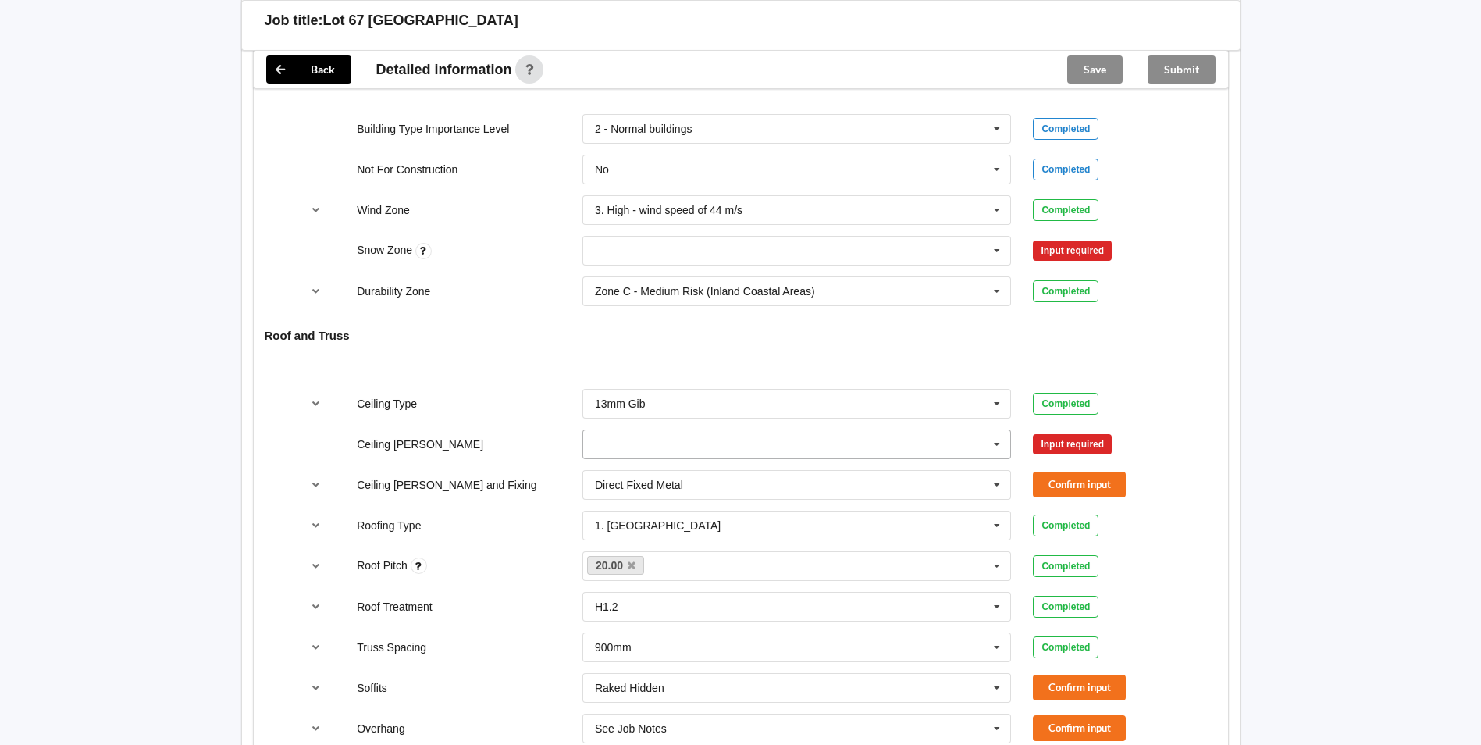
click at [692, 440] on input "text" at bounding box center [798, 444] width 428 height 28
click at [632, 519] on div "600mm" at bounding box center [797, 530] width 428 height 29
click at [1048, 450] on button "Confirm input" at bounding box center [1079, 444] width 93 height 26
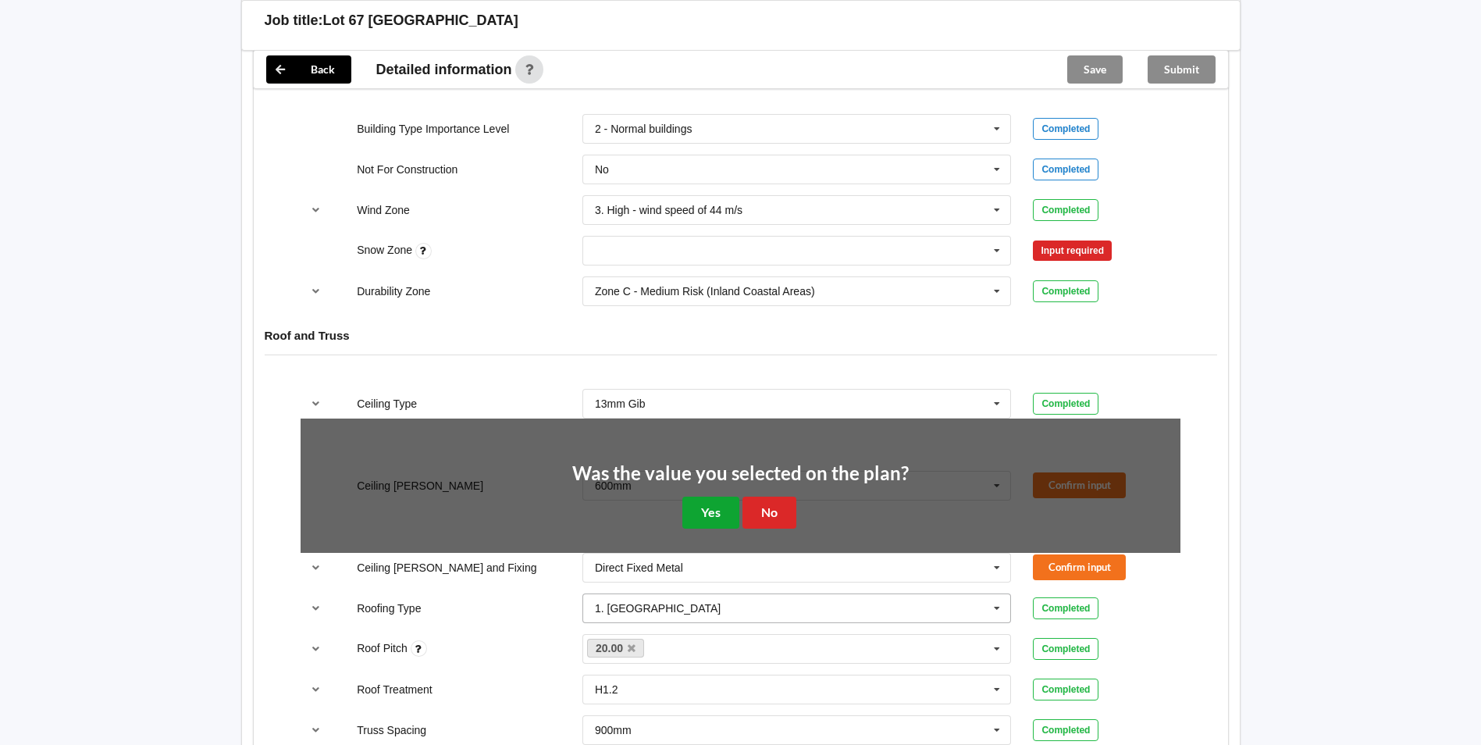
click at [710, 513] on button "Yes" at bounding box center [710, 512] width 57 height 32
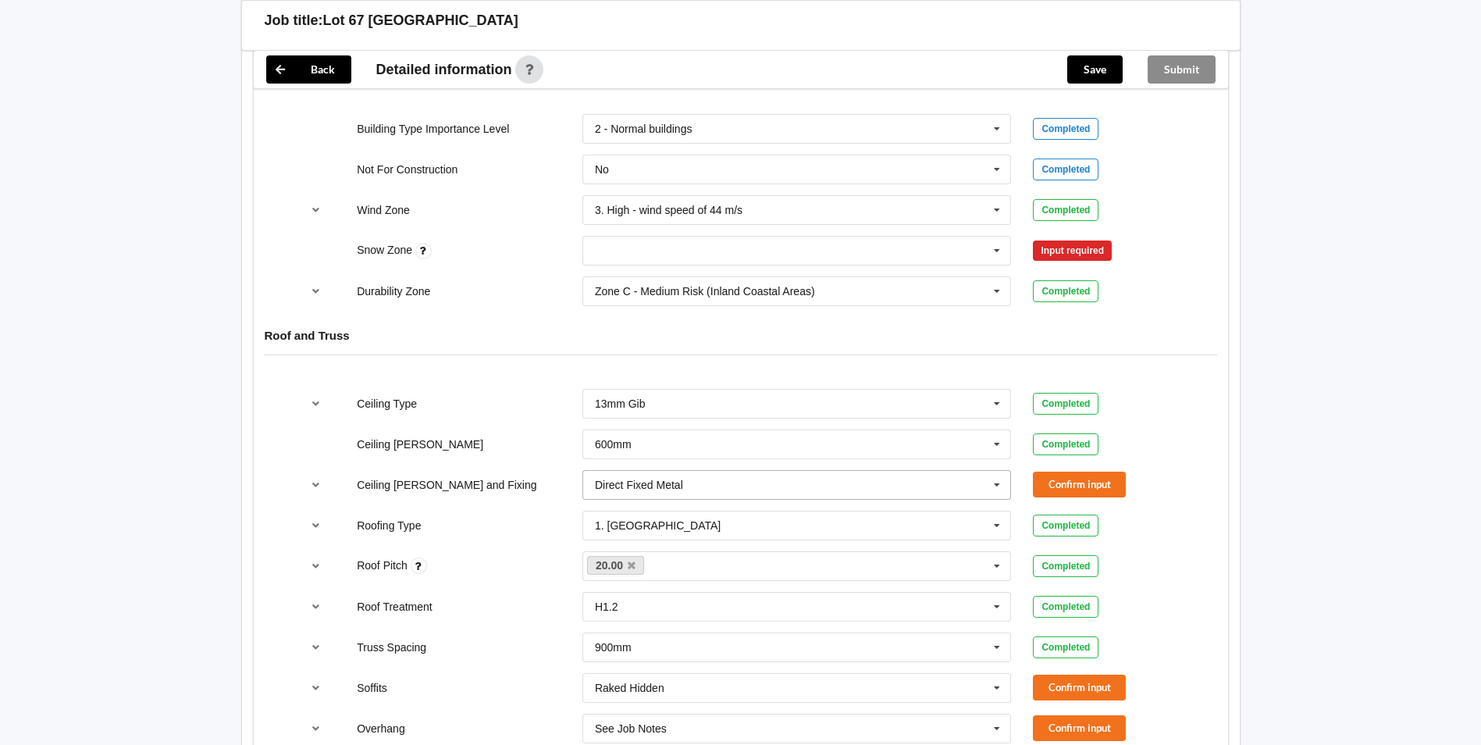
click at [696, 489] on input "text" at bounding box center [798, 485] width 428 height 28
click at [1069, 476] on button "Confirm input" at bounding box center [1079, 485] width 93 height 26
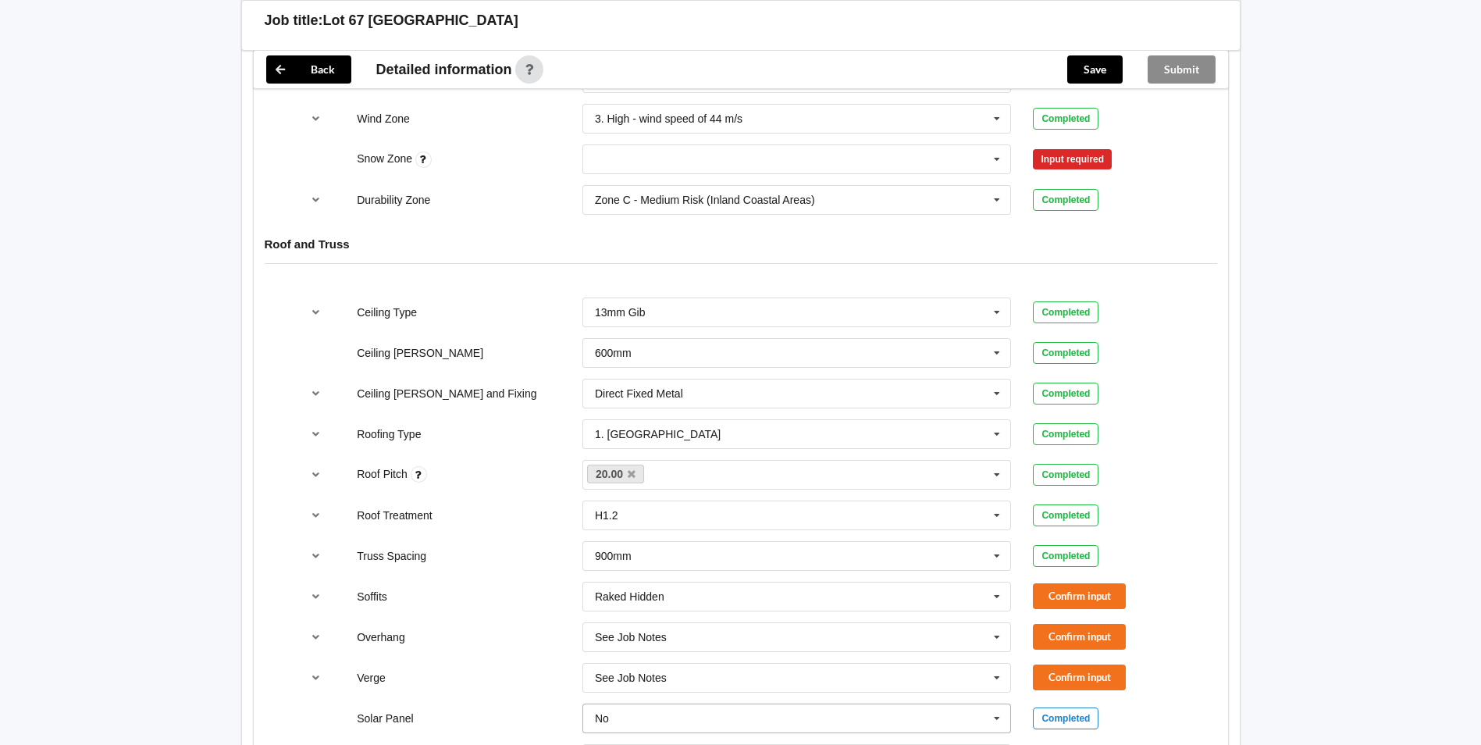
scroll to position [937, 0]
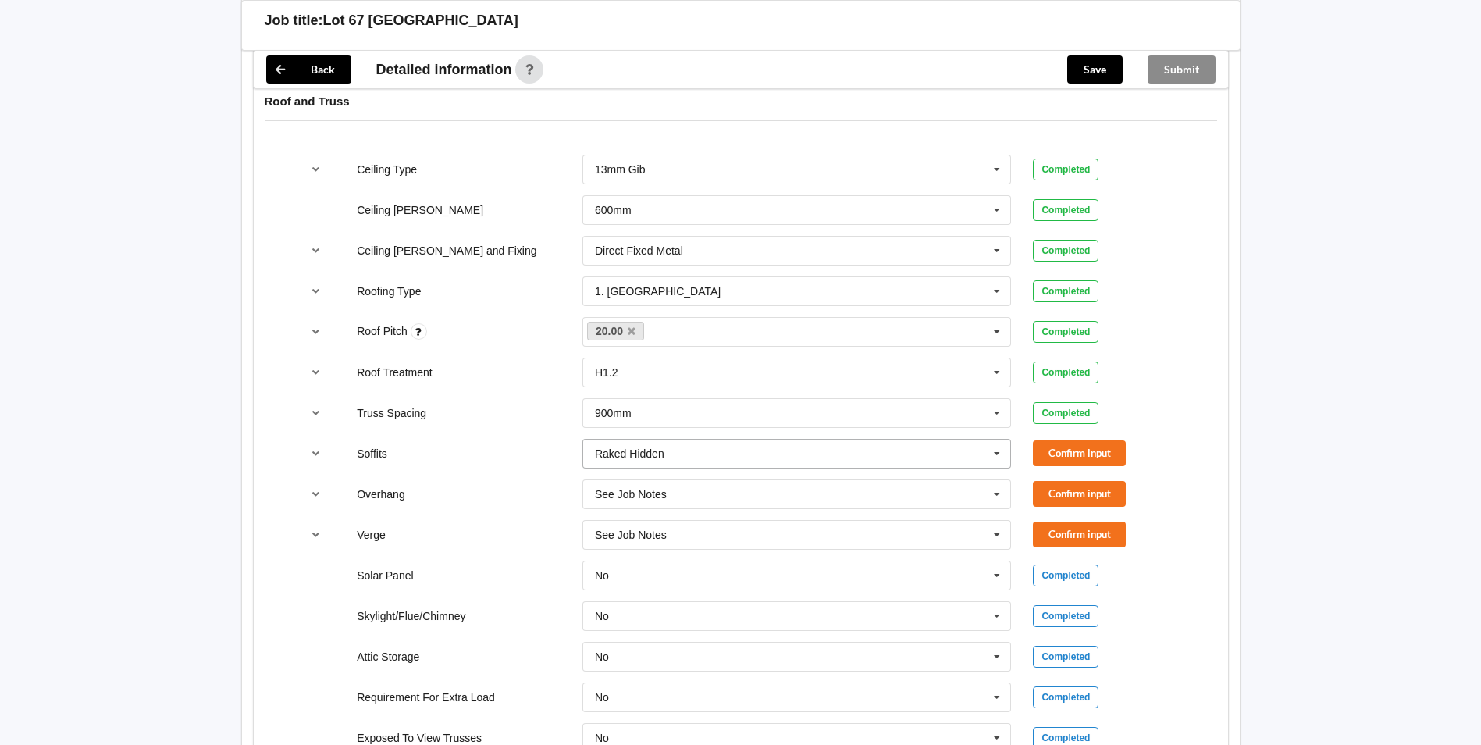
click at [725, 450] on input "text" at bounding box center [798, 454] width 428 height 28
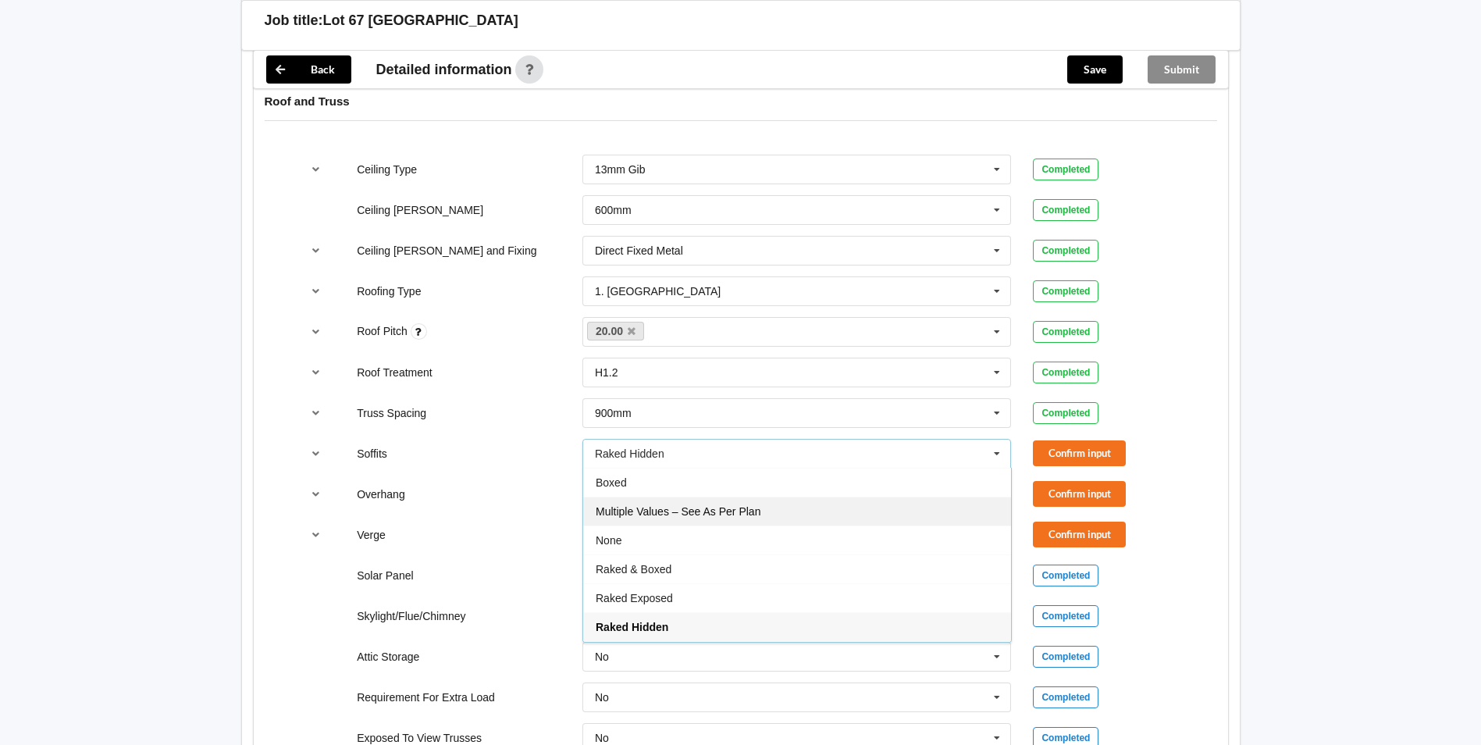
click at [719, 517] on span "Multiple Values – See As Per Plan" at bounding box center [678, 511] width 165 height 12
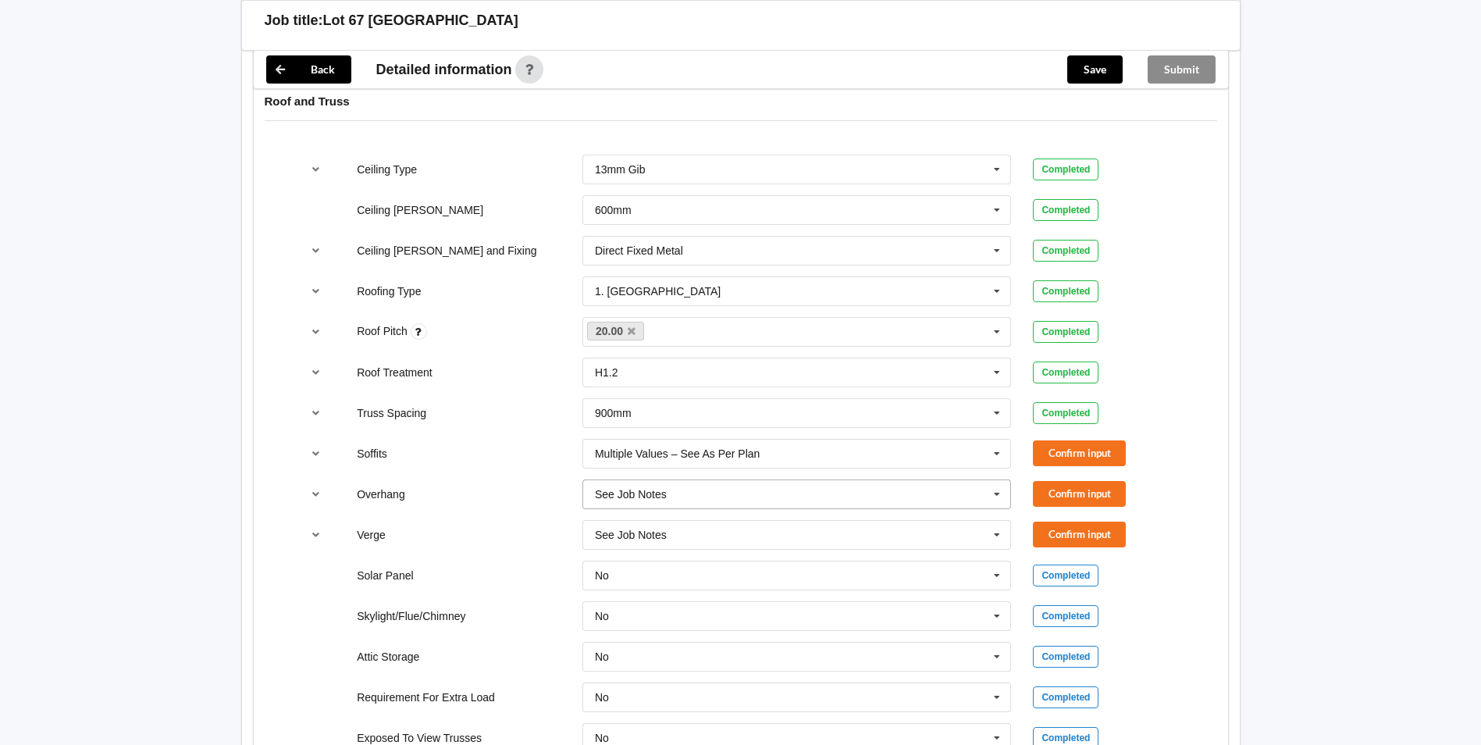
drag, startPoint x: 673, startPoint y: 473, endPoint x: 670, endPoint y: 482, distance: 9.1
click at [671, 478] on div "See Job Notes See Job Notes 300mm 450mm 600mm 750mm Multiple Values – See As Pe…" at bounding box center [796, 494] width 451 height 52
click at [670, 482] on input "text" at bounding box center [798, 494] width 428 height 28
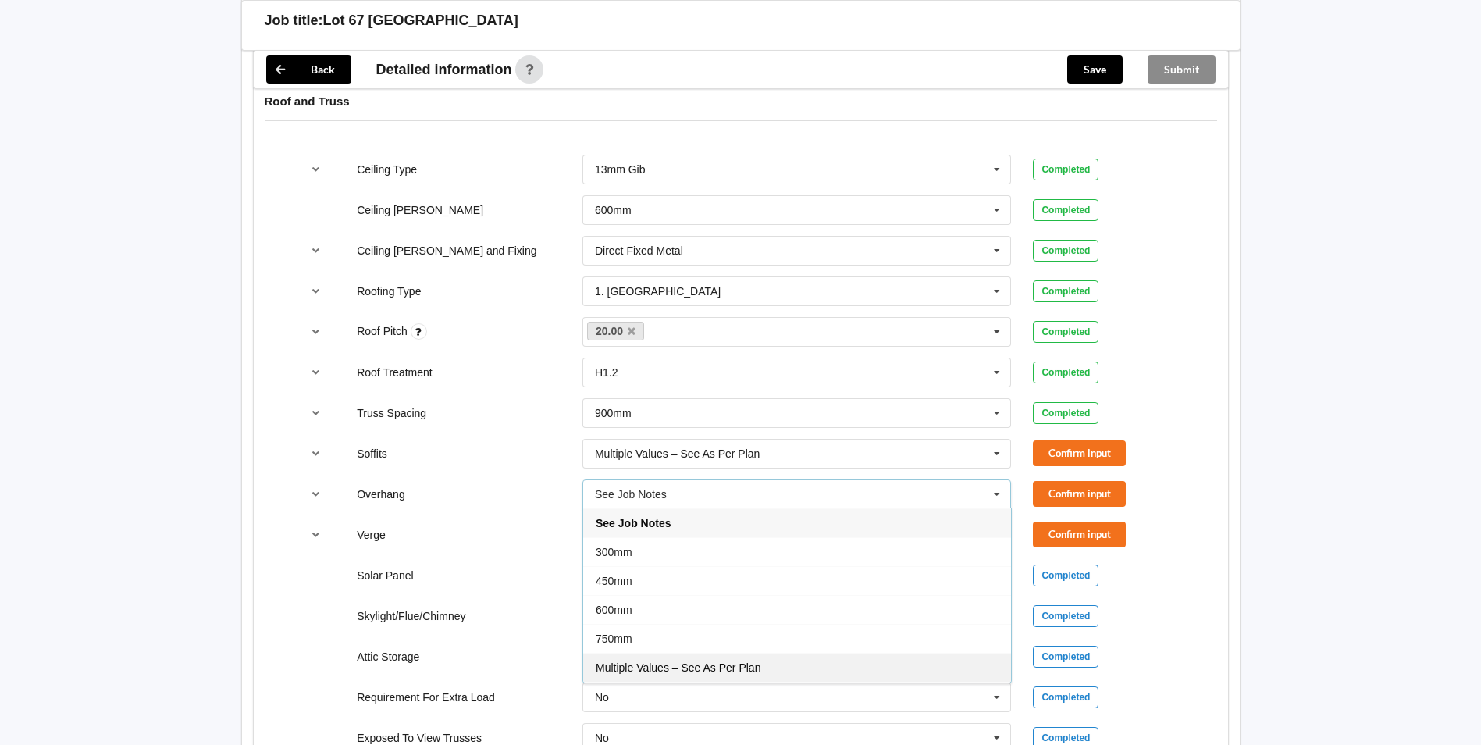
click at [696, 659] on div "Multiple Values – See As Per Plan" at bounding box center [797, 667] width 428 height 29
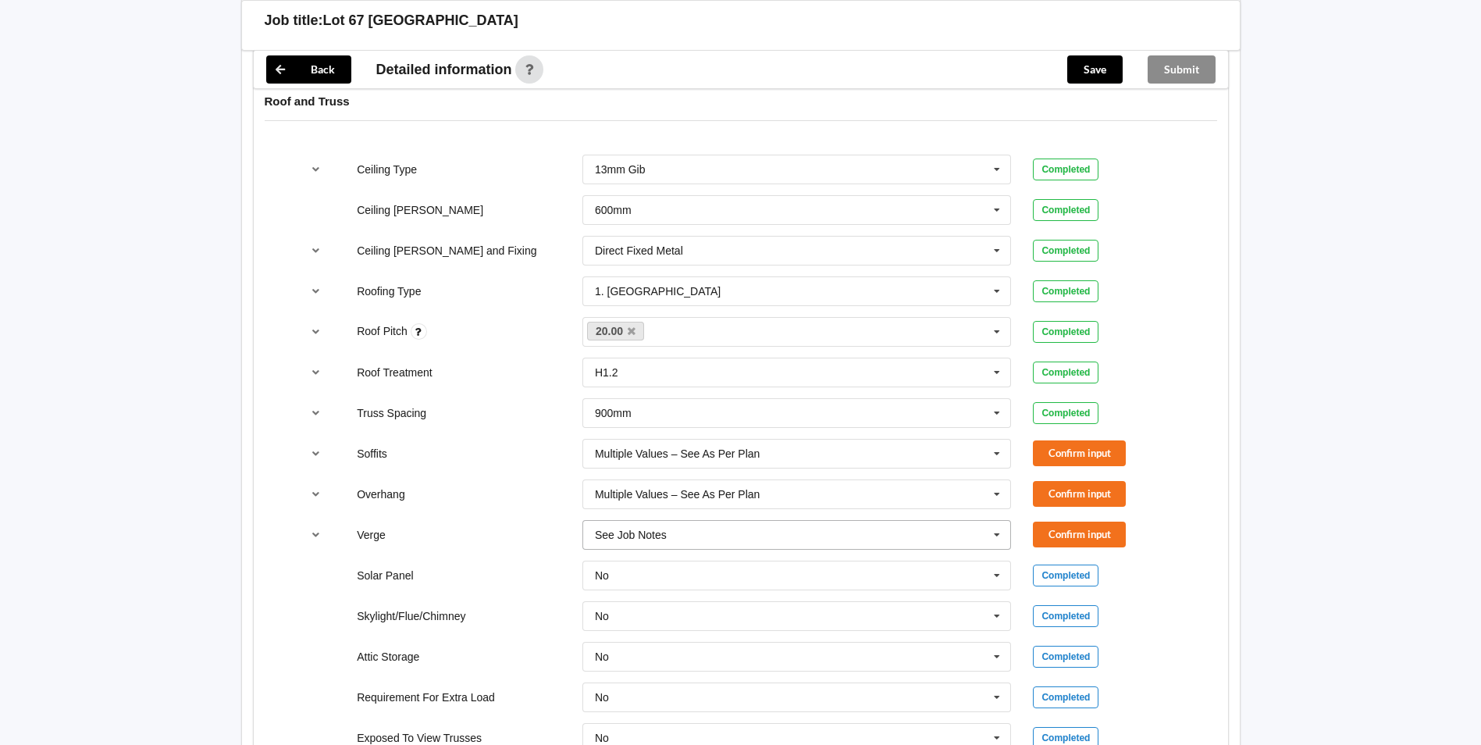
click at [670, 533] on input "text" at bounding box center [798, 535] width 428 height 28
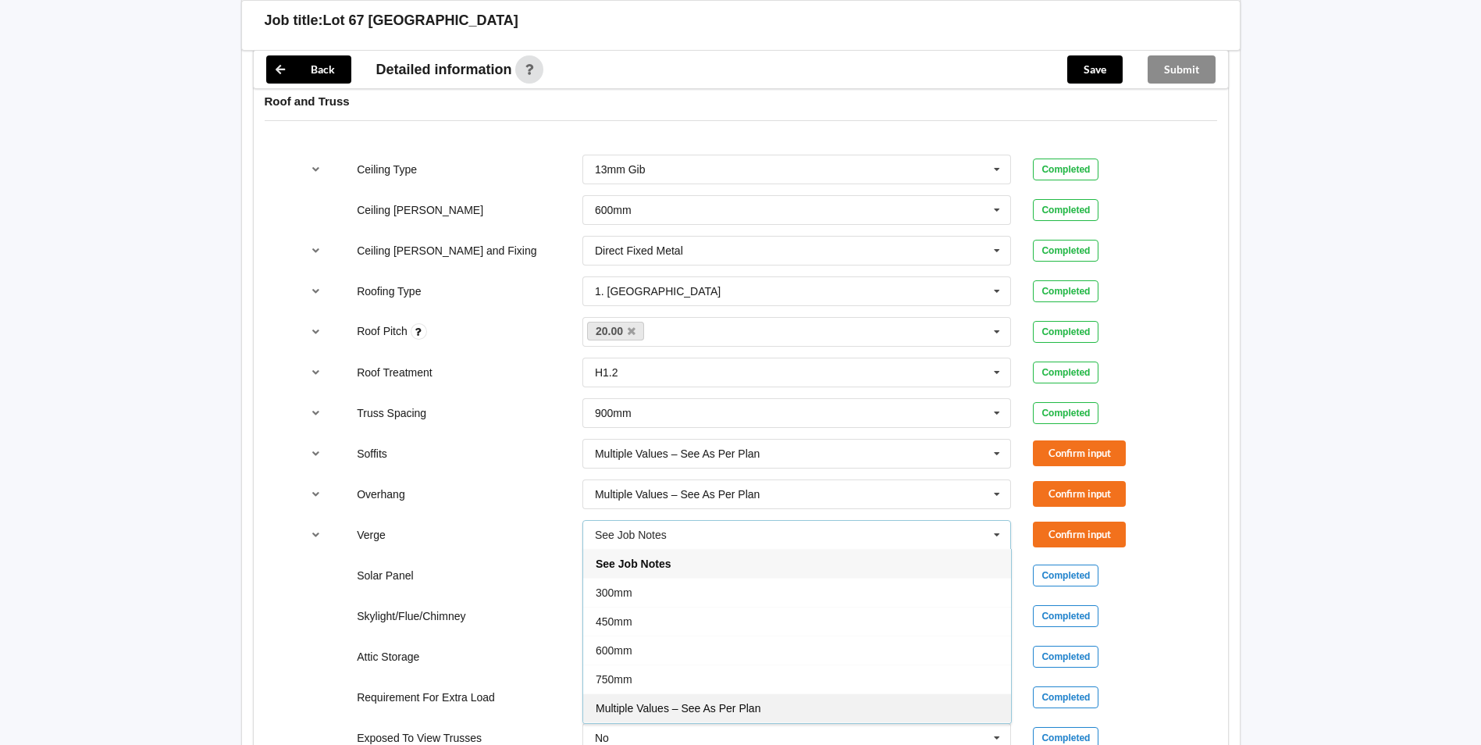
click at [694, 704] on span "Multiple Values – See As Per Plan" at bounding box center [678, 708] width 165 height 12
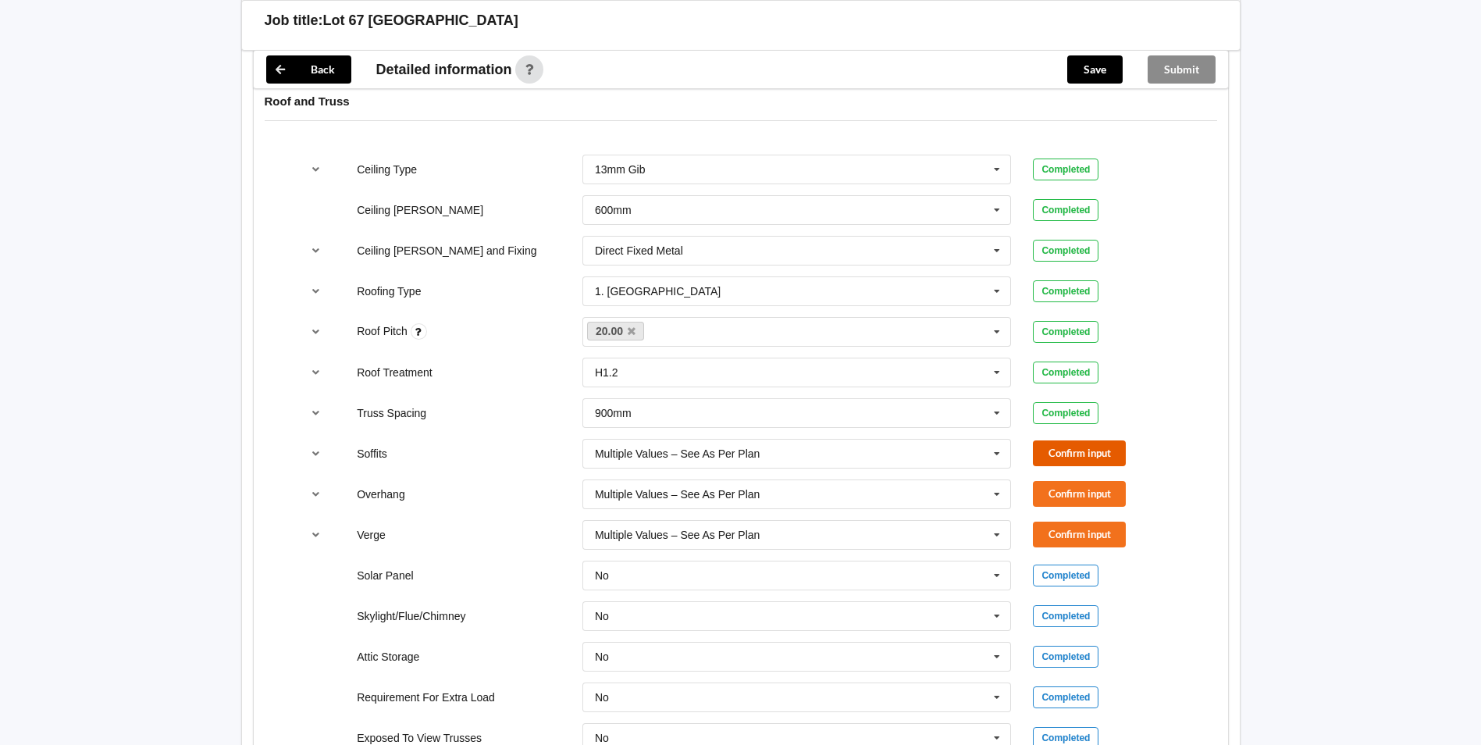
click at [1059, 448] on button "Confirm input" at bounding box center [1079, 453] width 93 height 26
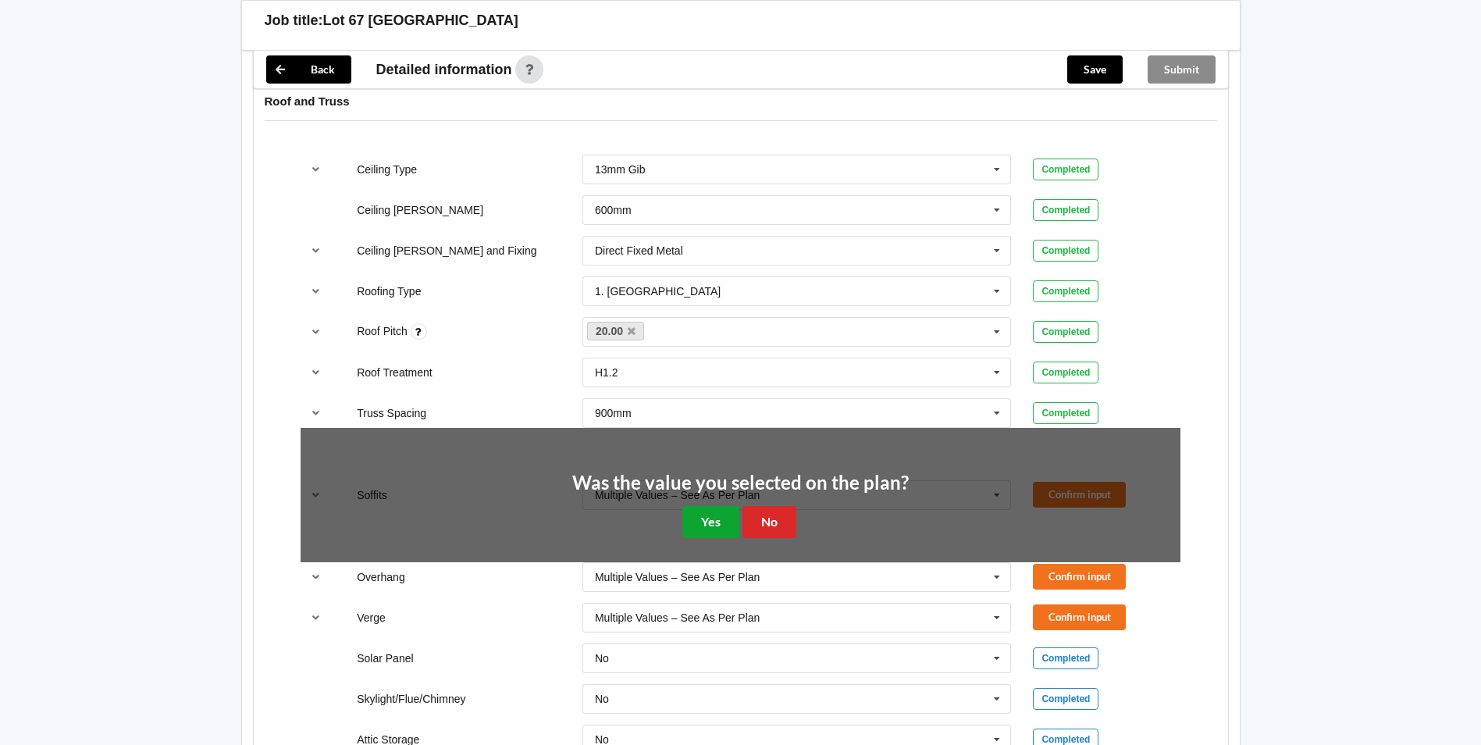
drag, startPoint x: 691, startPoint y: 518, endPoint x: 729, endPoint y: 516, distance: 38.3
click at [700, 517] on button "Yes" at bounding box center [710, 522] width 57 height 32
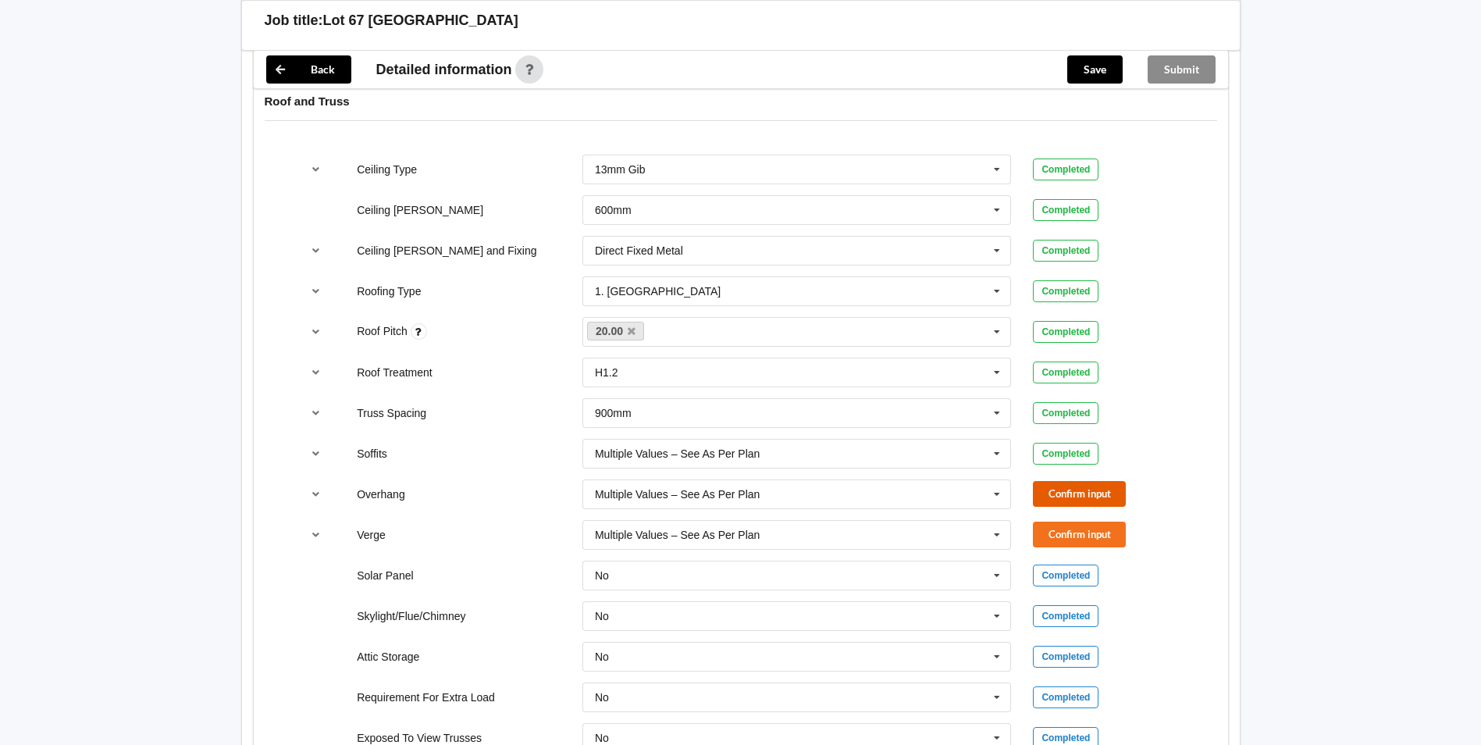
click at [1073, 505] on button "Confirm input" at bounding box center [1079, 494] width 93 height 26
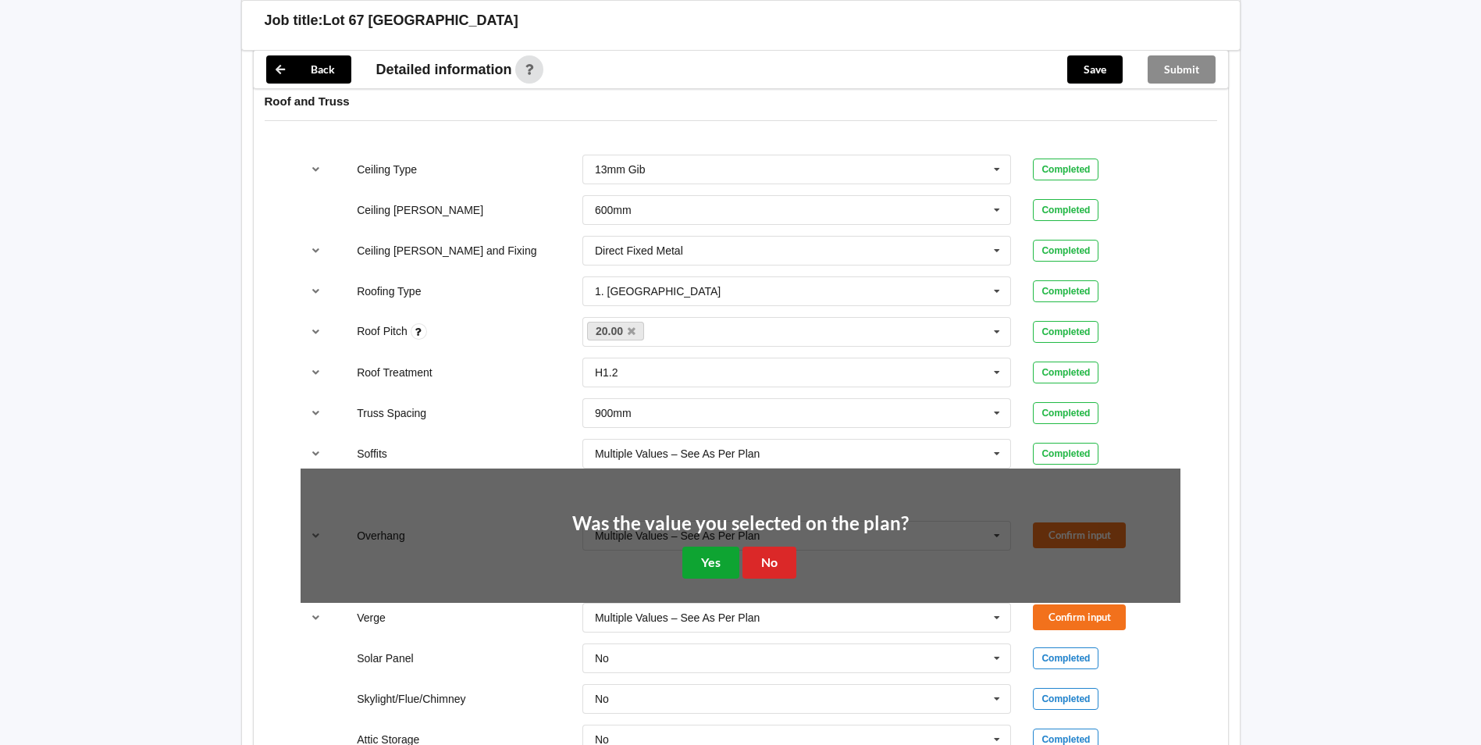
drag, startPoint x: 698, startPoint y: 567, endPoint x: 938, endPoint y: 563, distance: 240.5
click at [699, 566] on button "Yes" at bounding box center [710, 562] width 57 height 32
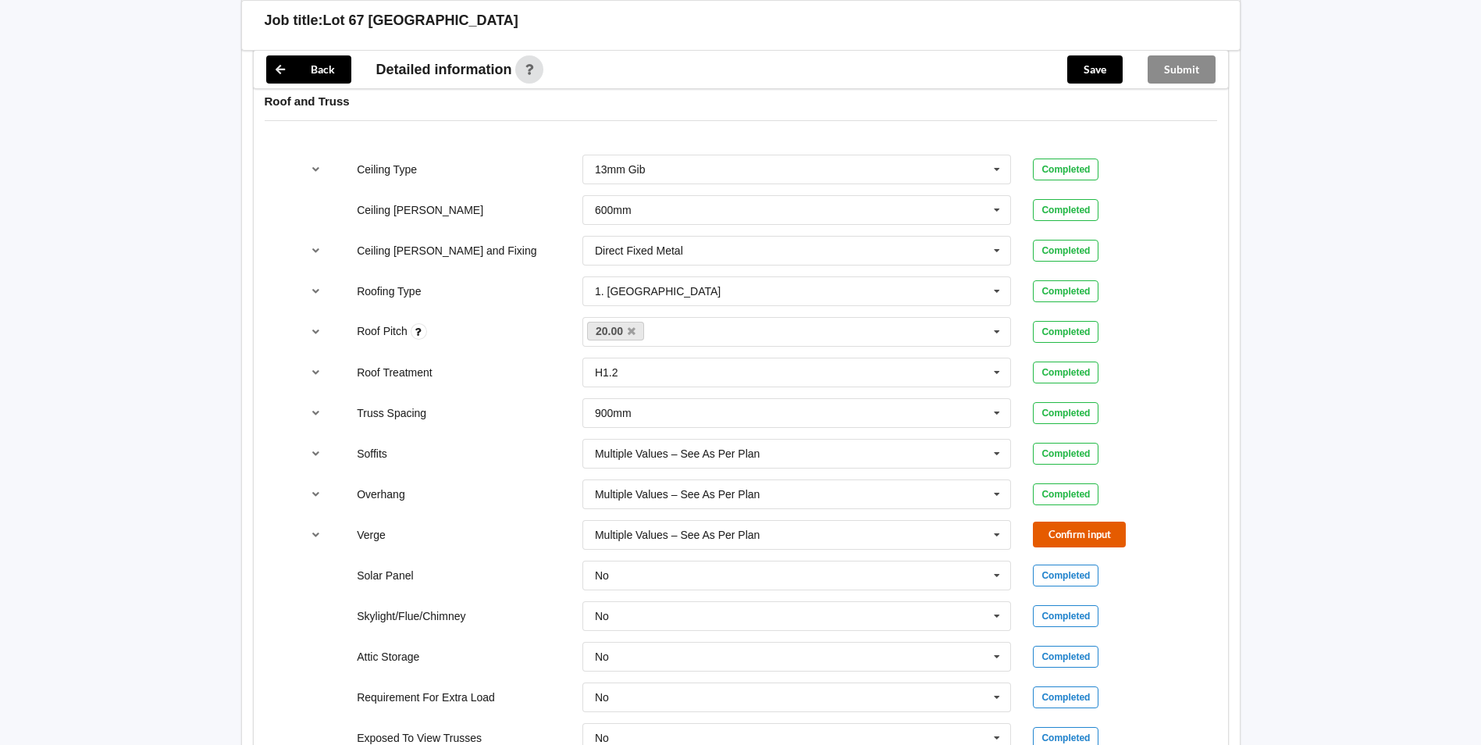
click at [1054, 534] on button "Confirm input" at bounding box center [1079, 534] width 93 height 26
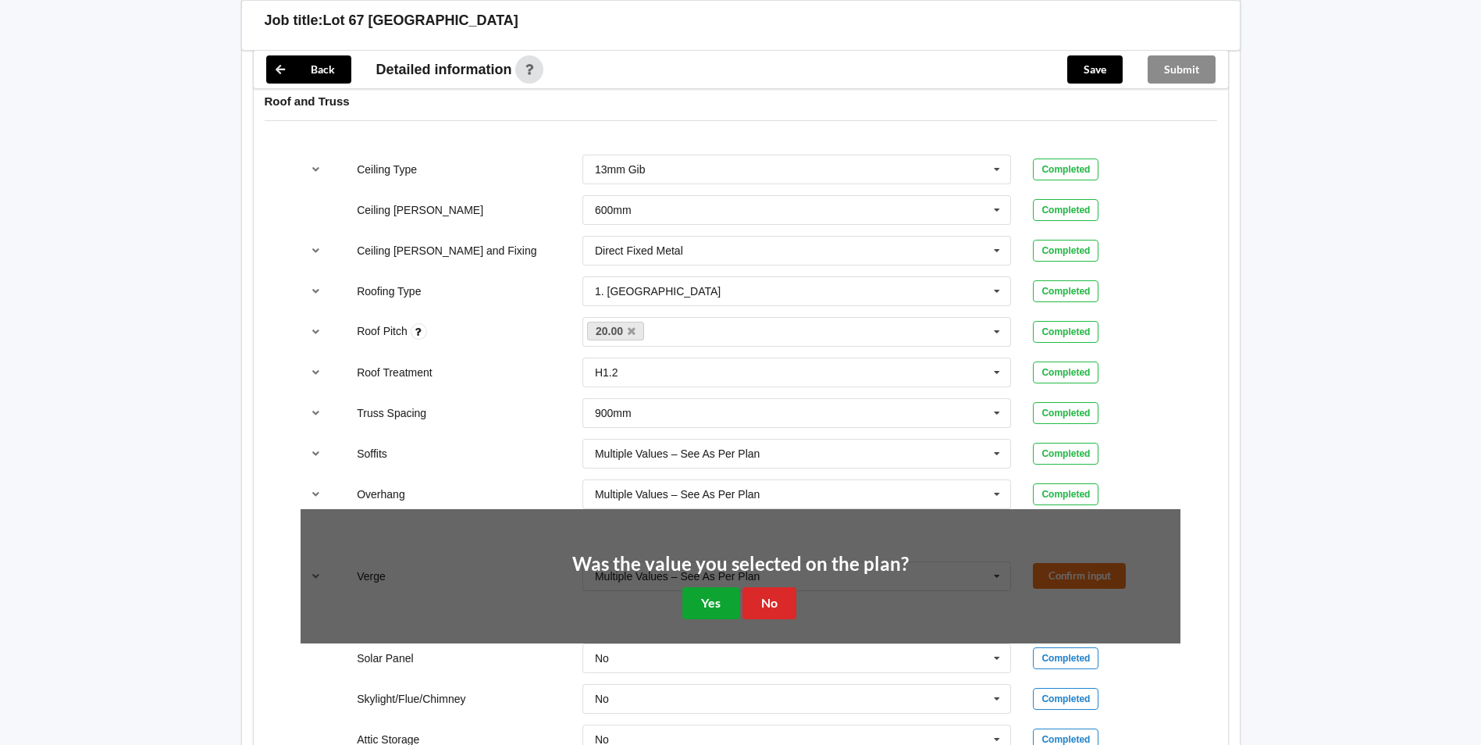
click at [727, 616] on button "Yes" at bounding box center [710, 603] width 57 height 32
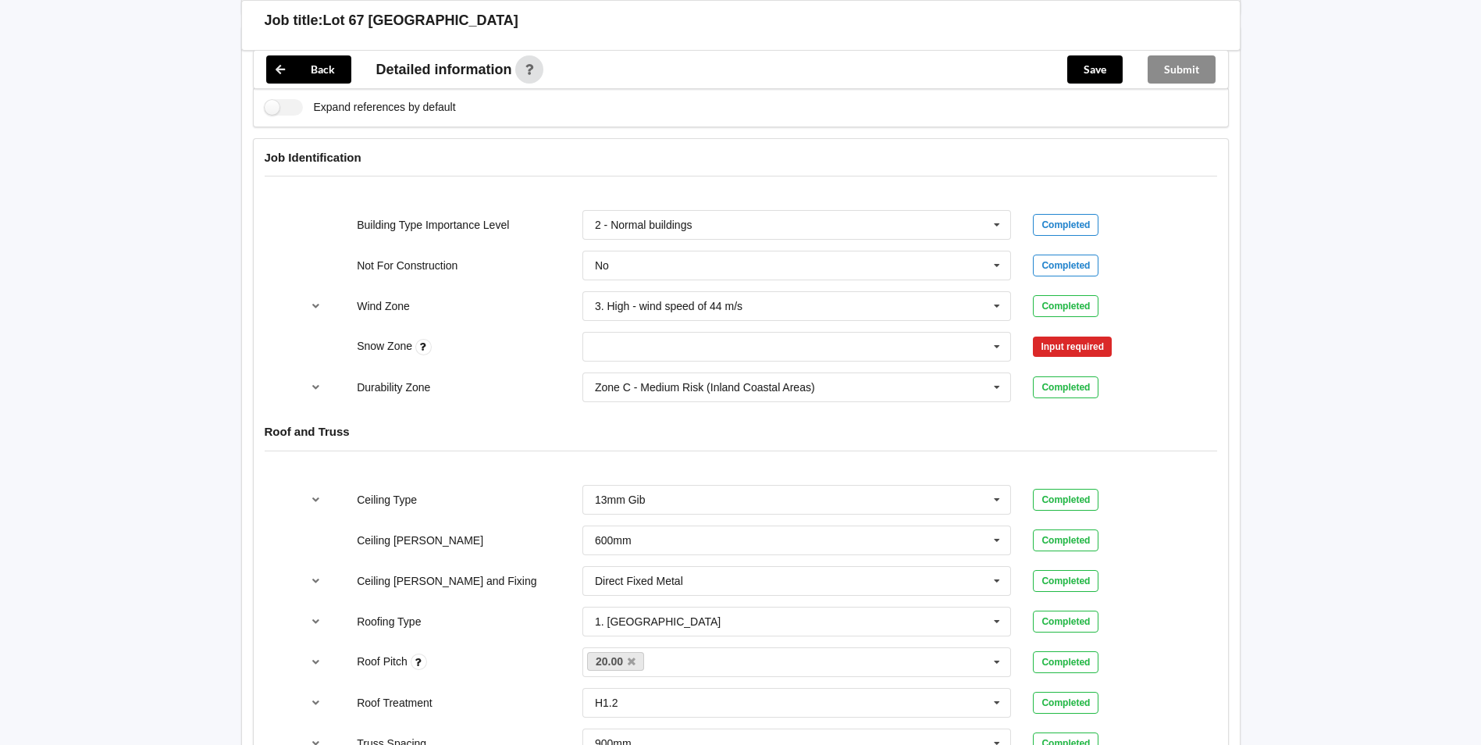
scroll to position [781, 0]
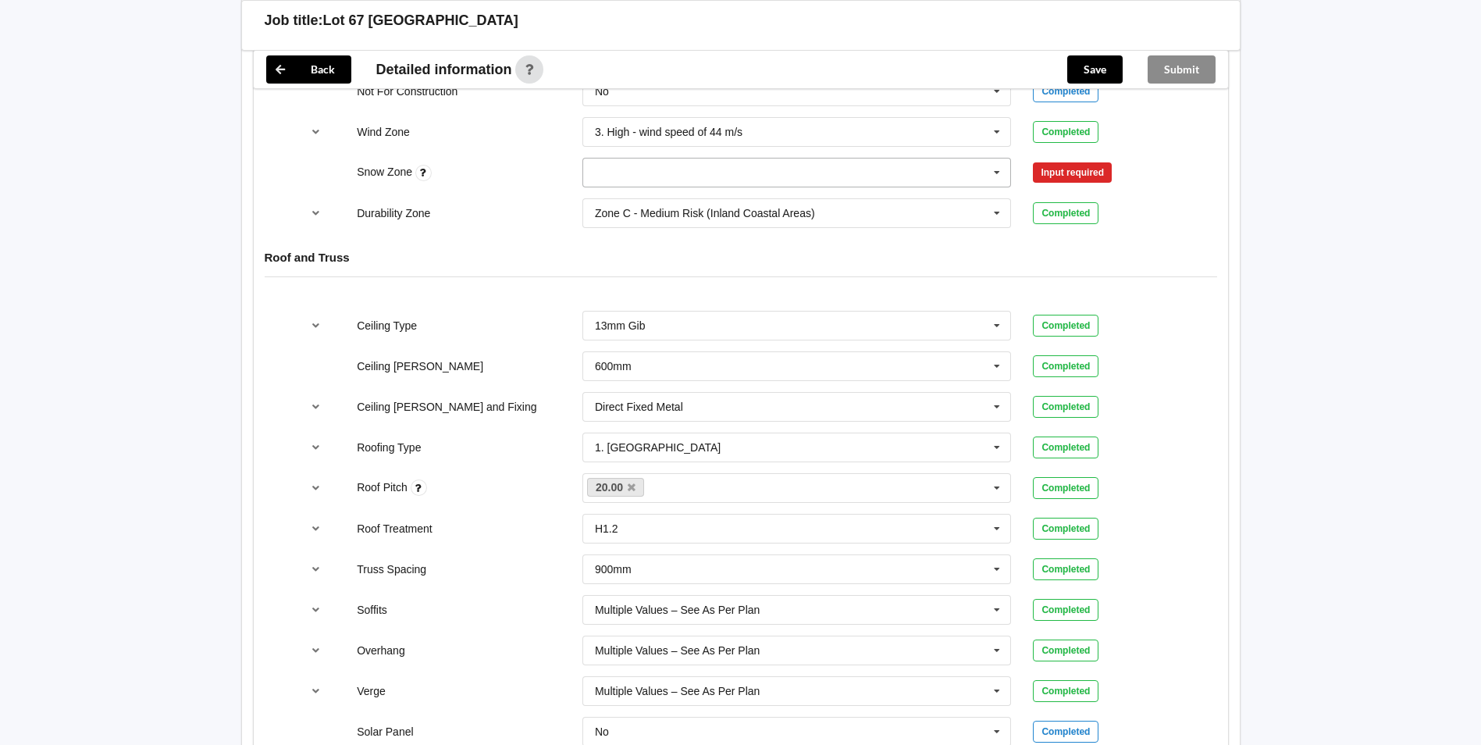
click at [674, 173] on input "text" at bounding box center [798, 172] width 428 height 28
drag, startPoint x: 631, startPoint y: 208, endPoint x: 1005, endPoint y: 244, distance: 376.4
click at [633, 208] on div "N0" at bounding box center [797, 201] width 428 height 29
click at [1046, 172] on button "Confirm input" at bounding box center [1079, 173] width 93 height 26
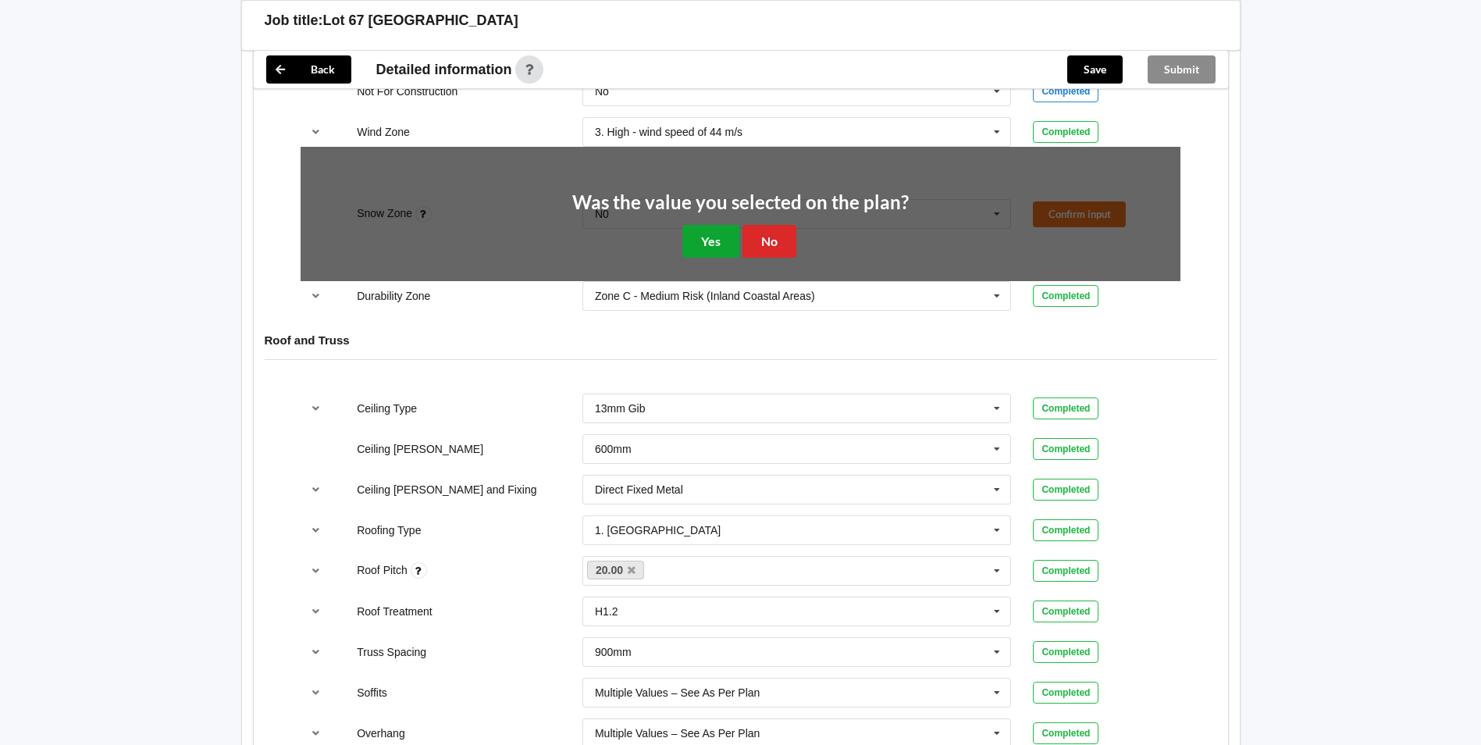
drag, startPoint x: 707, startPoint y: 234, endPoint x: 723, endPoint y: 229, distance: 16.5
click at [710, 234] on button "Yes" at bounding box center [710, 241] width 57 height 32
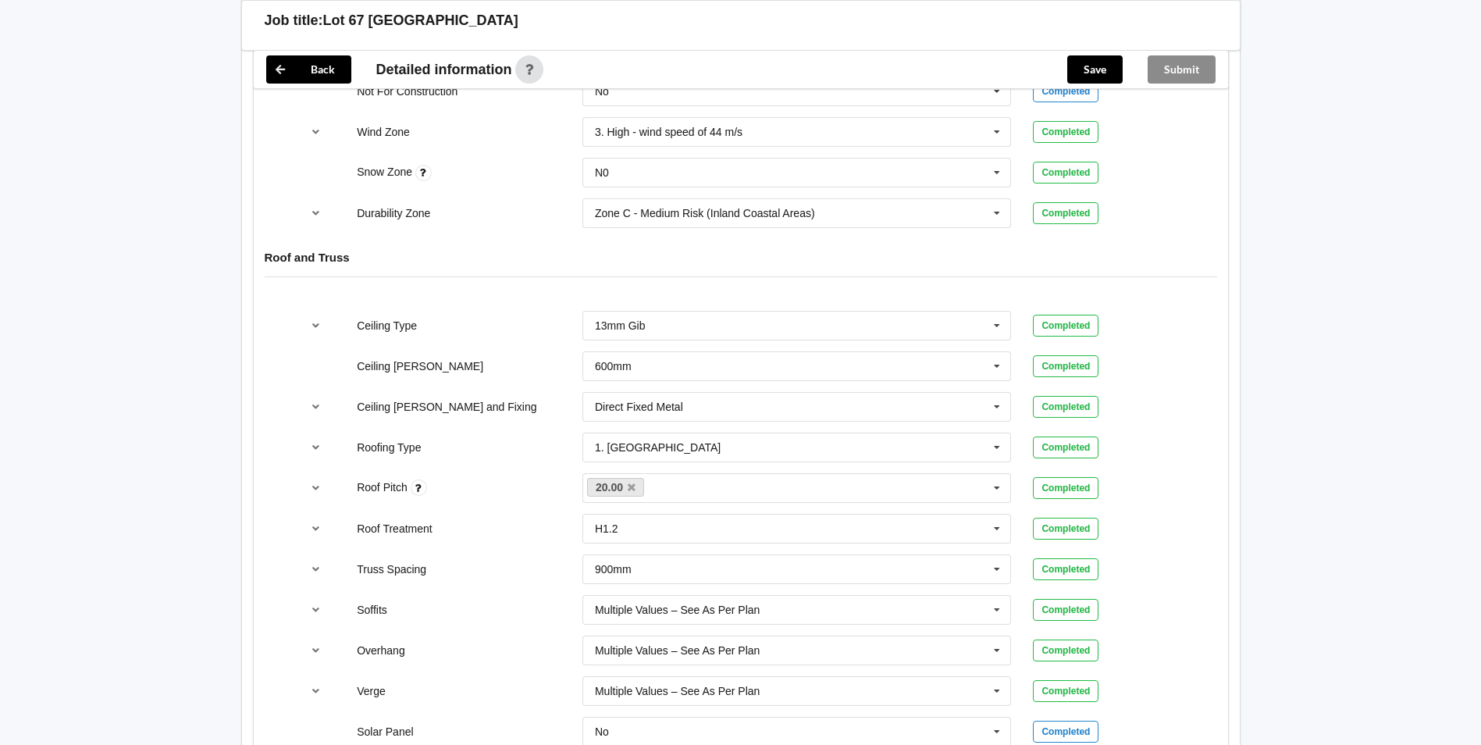
click at [724, 229] on div "Zone C - Medium Risk (Inland Coastal Areas) Zone B - Low Risk (Inland Areas) Zo…" at bounding box center [796, 213] width 451 height 52
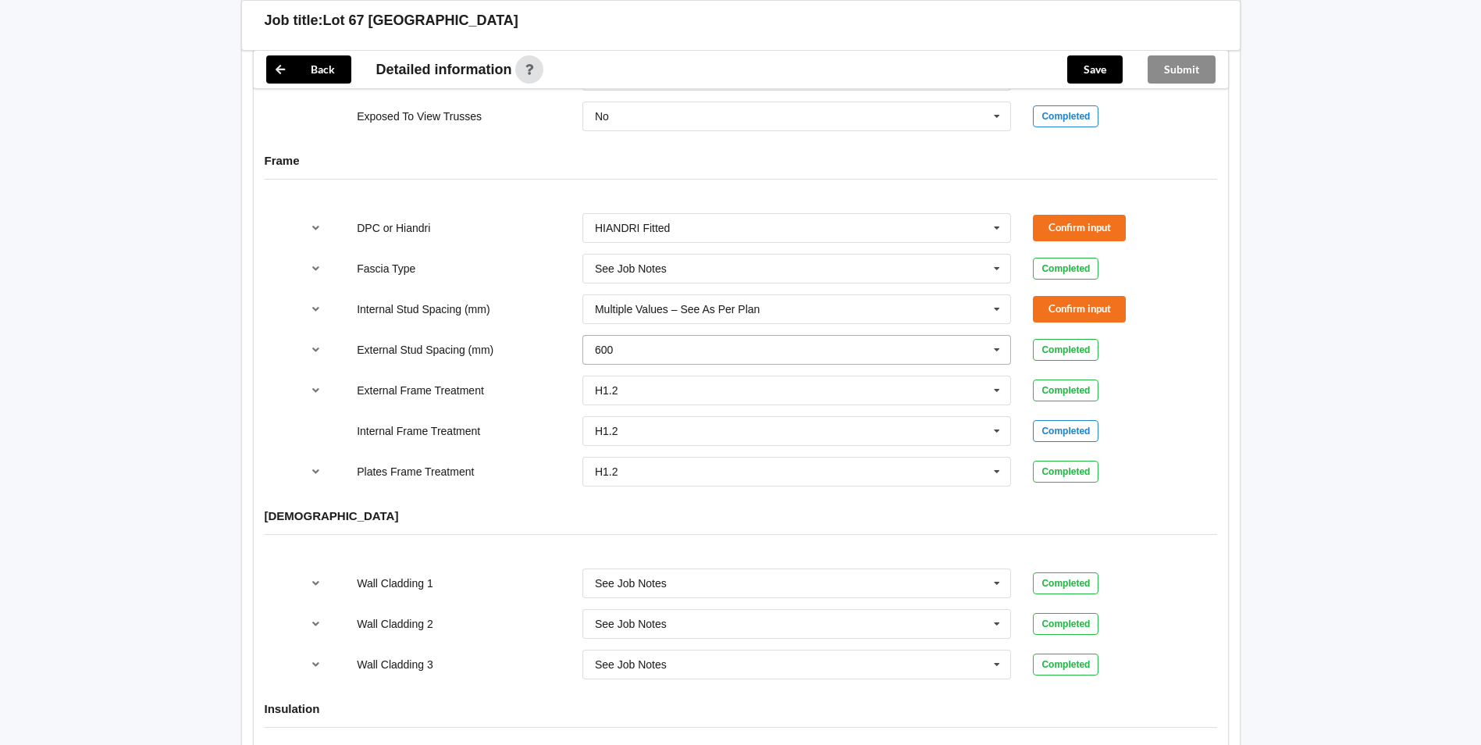
scroll to position [1561, 0]
click at [1049, 235] on button "Confirm input" at bounding box center [1079, 225] width 93 height 26
click at [1048, 221] on div "Completed" at bounding box center [1066, 225] width 66 height 22
click at [806, 273] on input "text" at bounding box center [798, 265] width 428 height 28
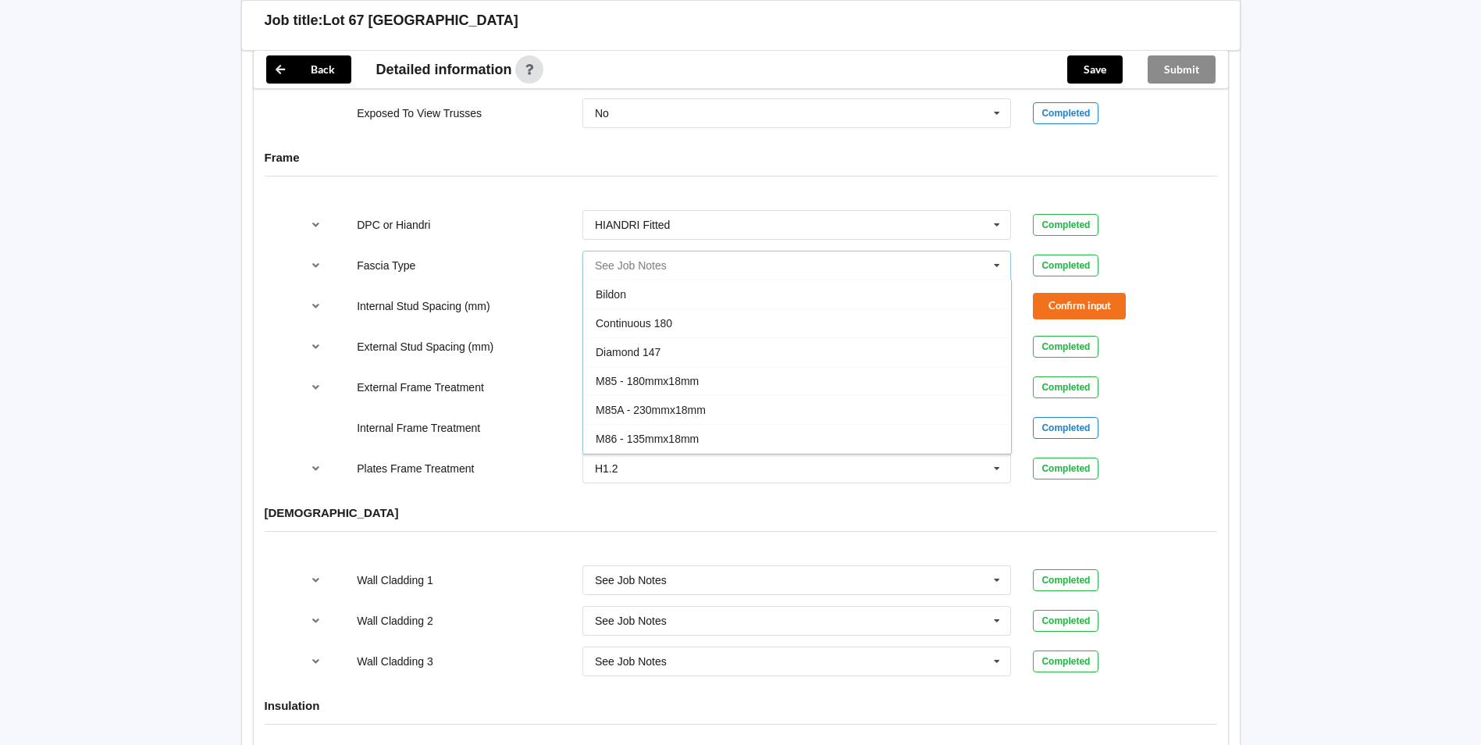
scroll to position [432, 0]
drag, startPoint x: 688, startPoint y: 329, endPoint x: 1055, endPoint y: 331, distance: 367.7
click at [689, 329] on div "Multiline 150" at bounding box center [797, 324] width 428 height 29
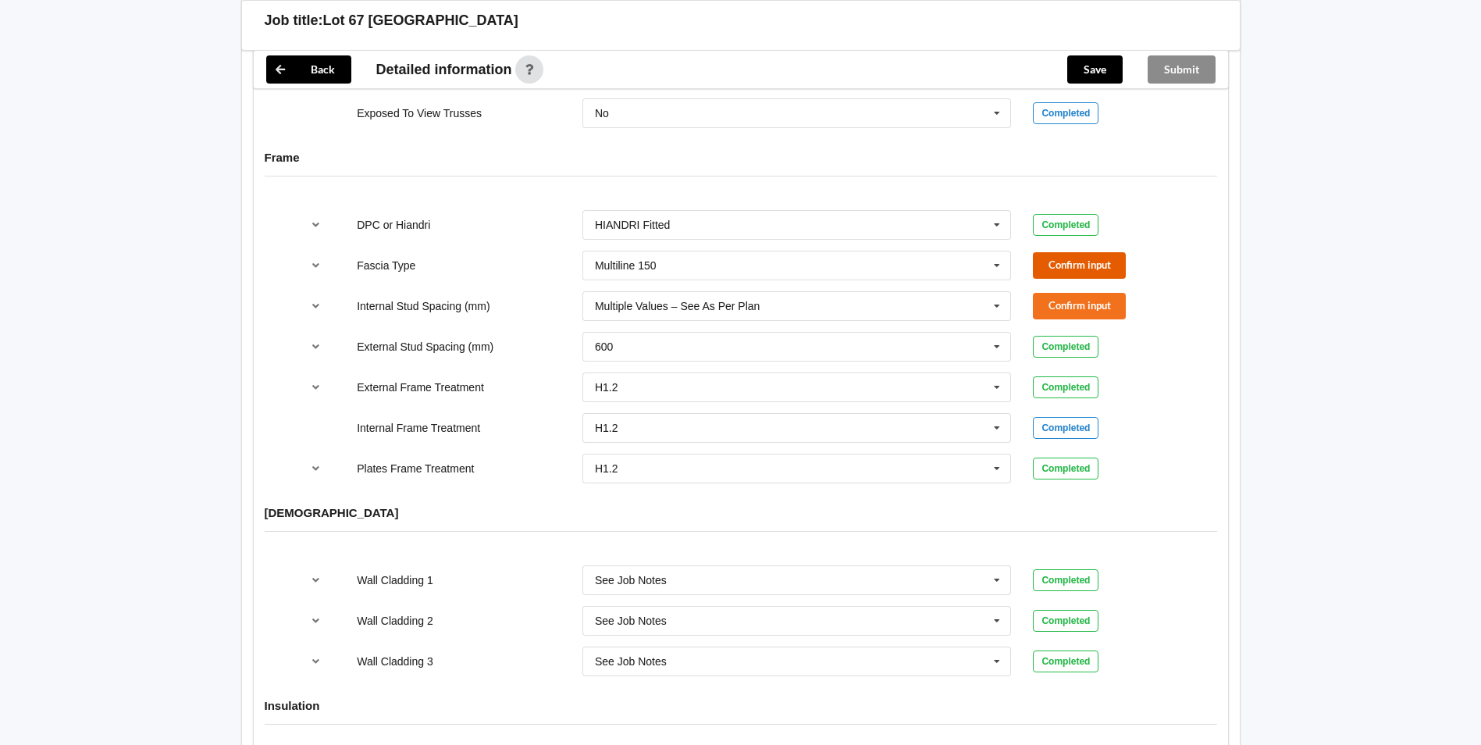
click at [1073, 267] on button "Confirm input" at bounding box center [1079, 265] width 93 height 26
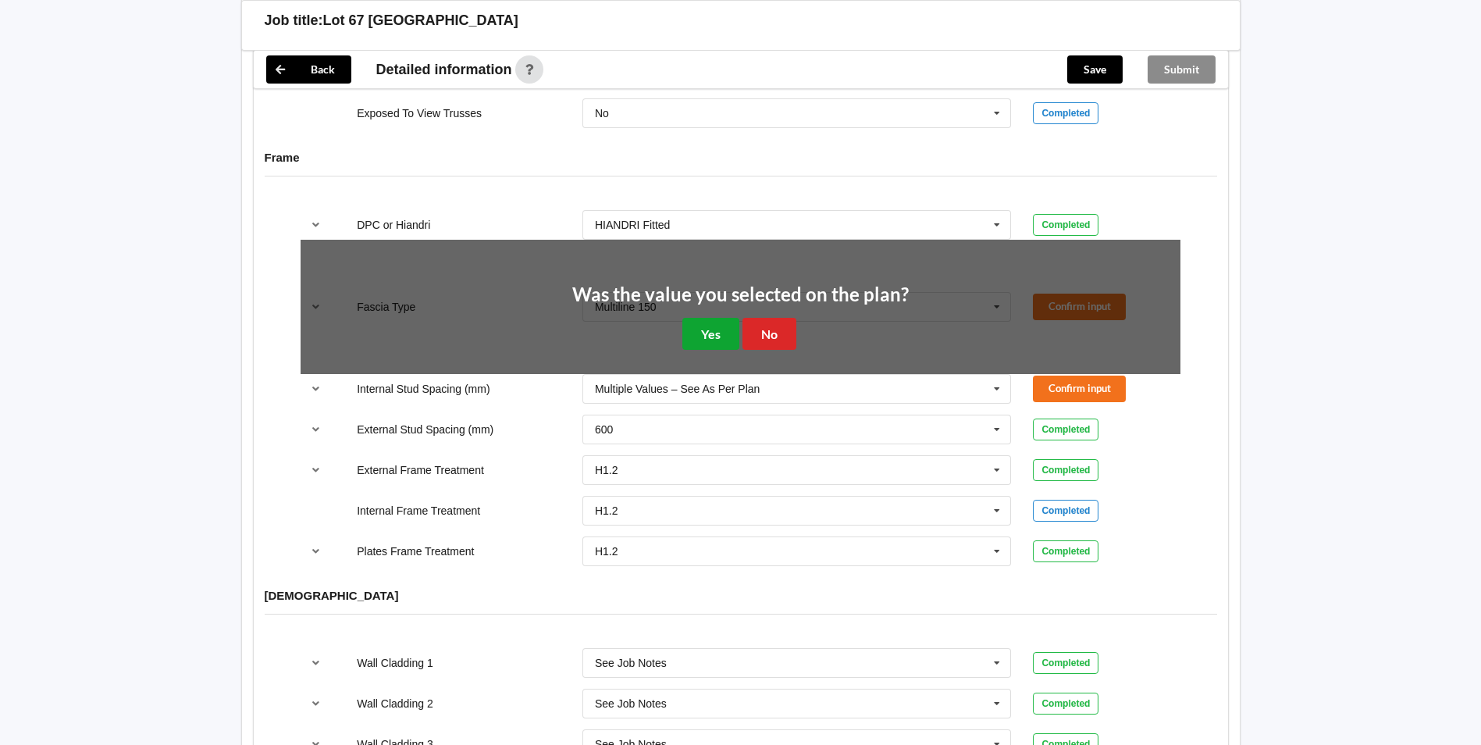
click at [710, 323] on button "Yes" at bounding box center [710, 334] width 57 height 32
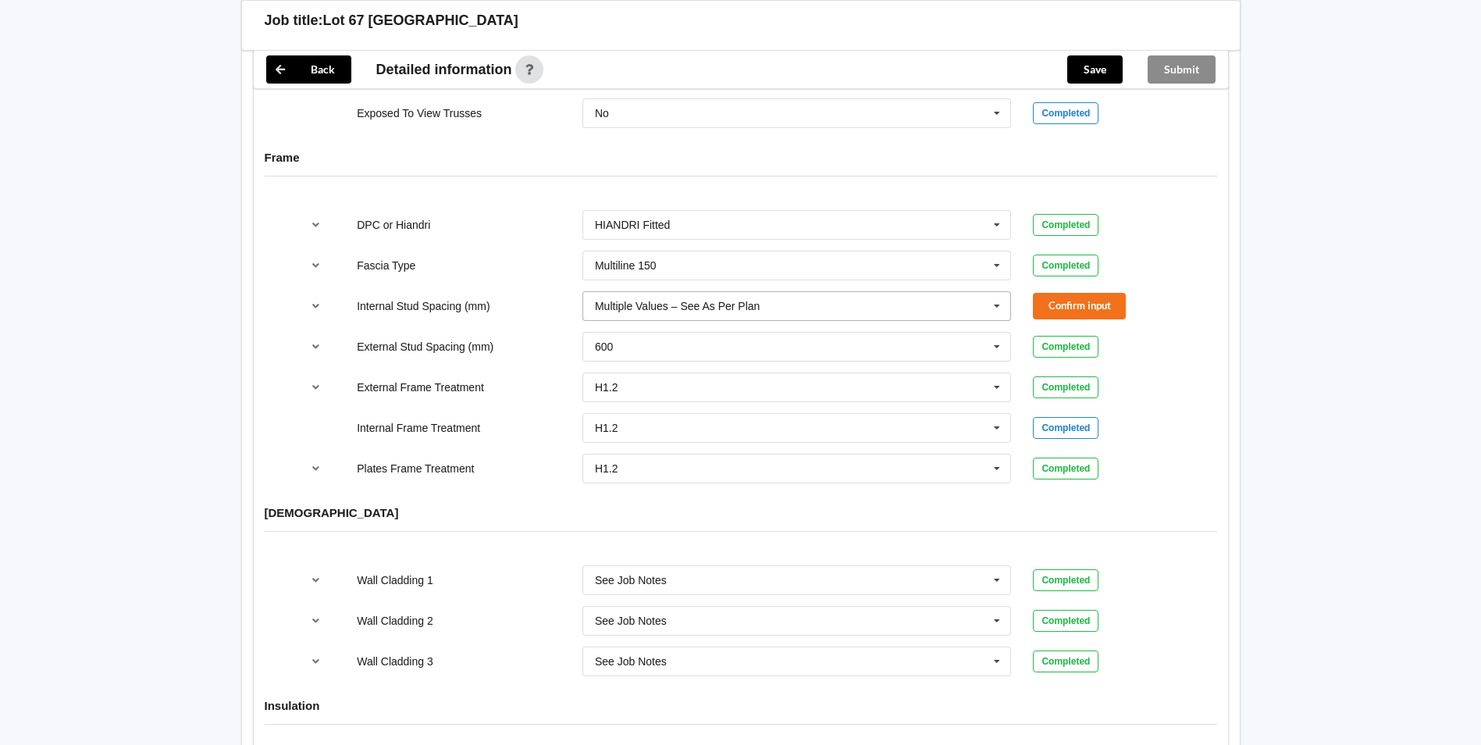
click at [709, 293] on input "text" at bounding box center [798, 306] width 428 height 28
click at [1081, 304] on button "Confirm input" at bounding box center [1079, 306] width 93 height 26
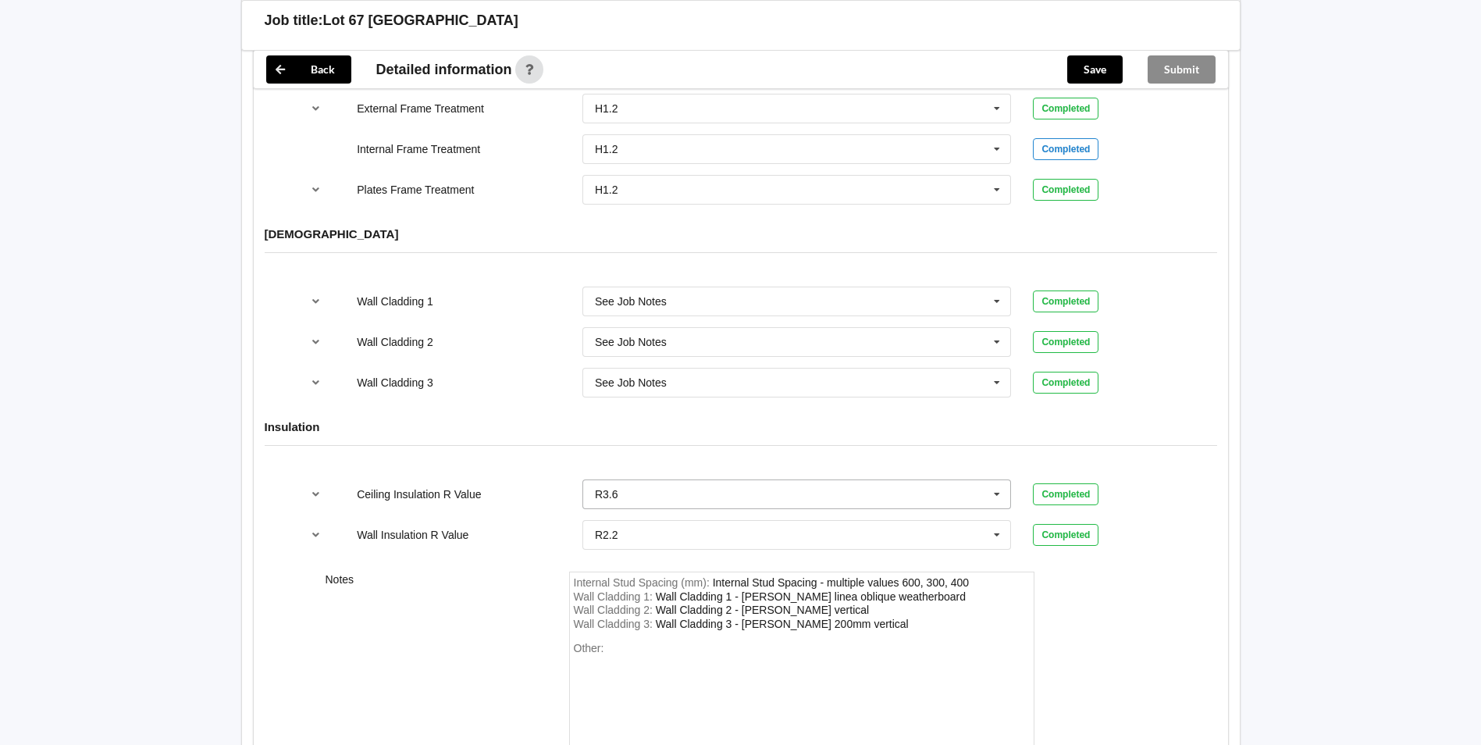
scroll to position [1963, 0]
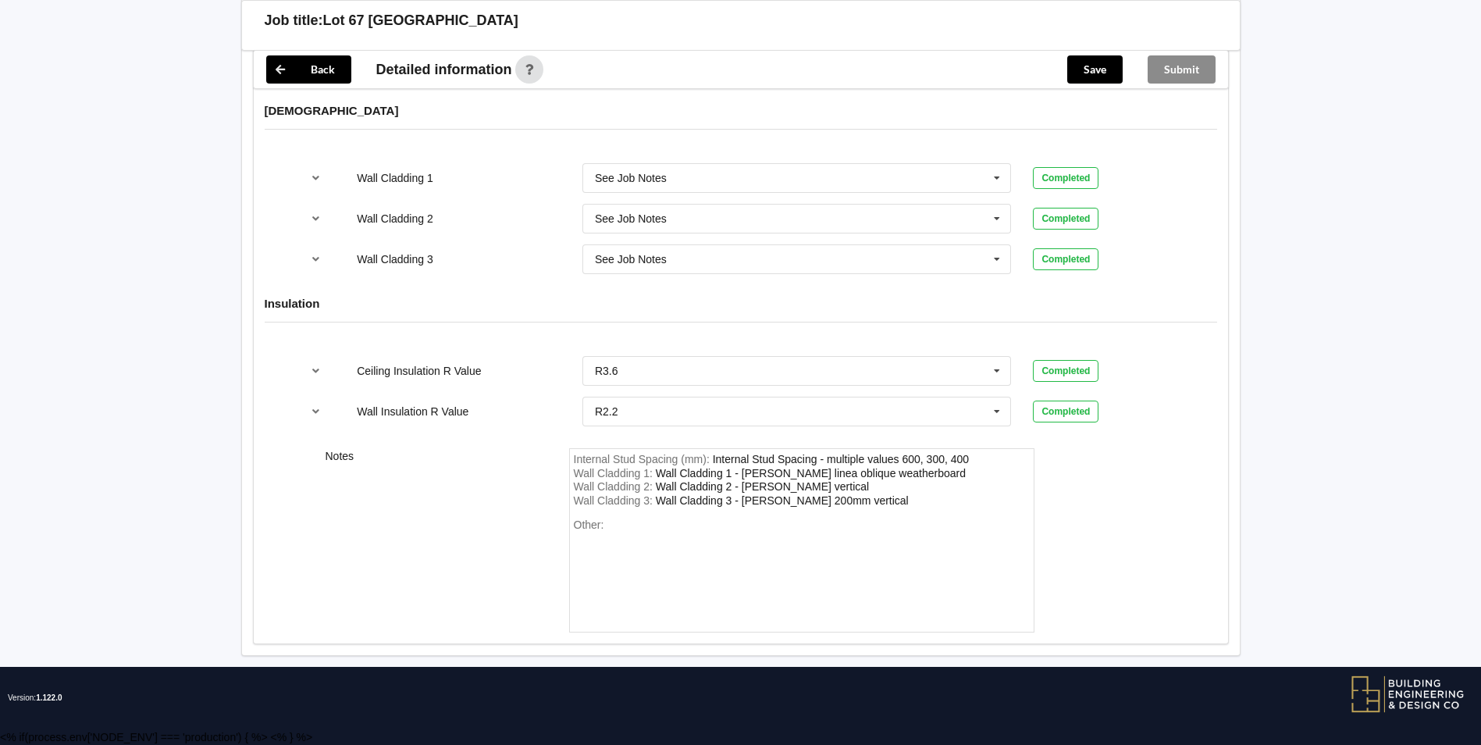
click at [1091, 87] on div "Save" at bounding box center [1095, 69] width 80 height 37
click at [1092, 81] on button "Save" at bounding box center [1094, 69] width 55 height 28
click at [1166, 79] on button "Submit" at bounding box center [1182, 69] width 68 height 28
click at [327, 55] on button "Back" at bounding box center [308, 69] width 85 height 28
